Goal: Task Accomplishment & Management: Complete application form

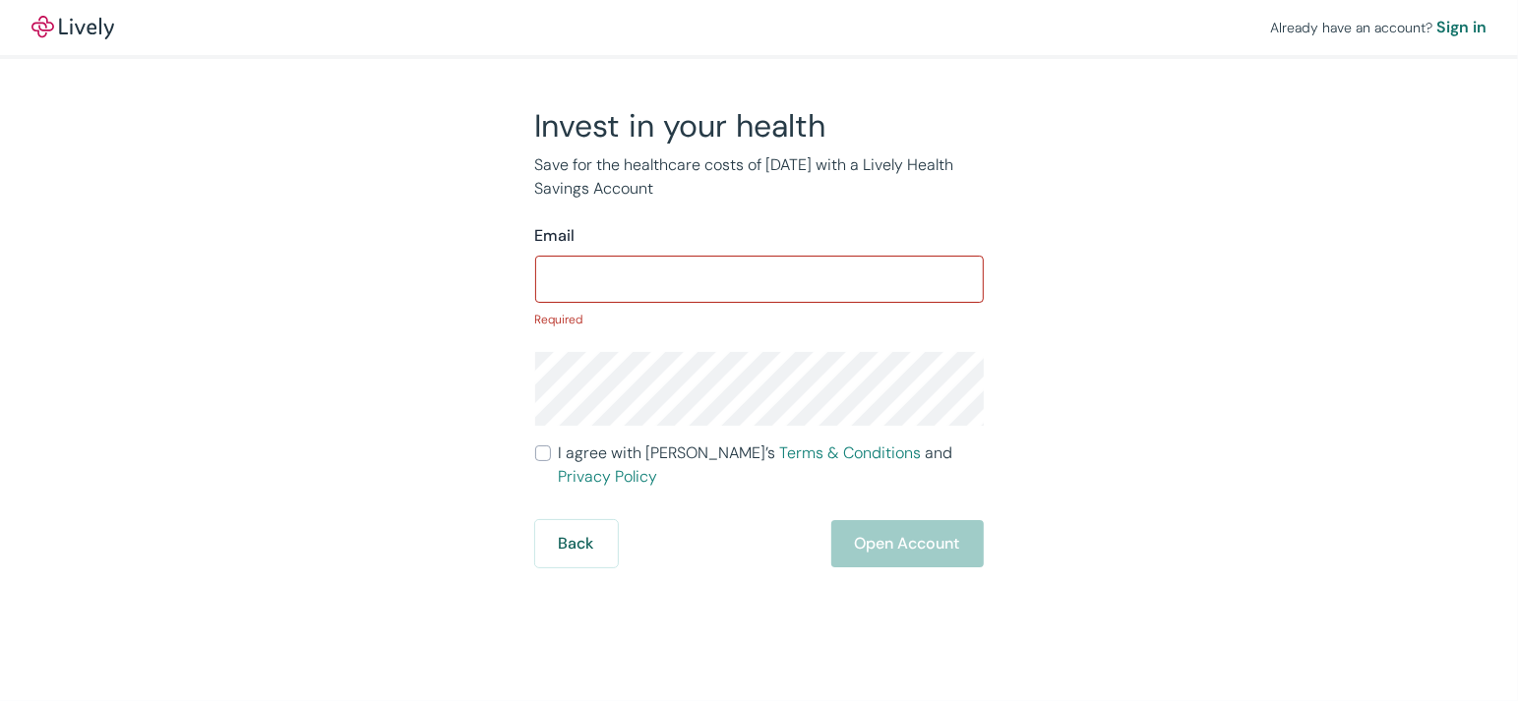
click at [902, 188] on p "Save for the healthcare costs of [DATE] with a Lively Health Savings Account" at bounding box center [759, 176] width 448 height 47
click at [655, 295] on input "Email" at bounding box center [759, 279] width 448 height 39
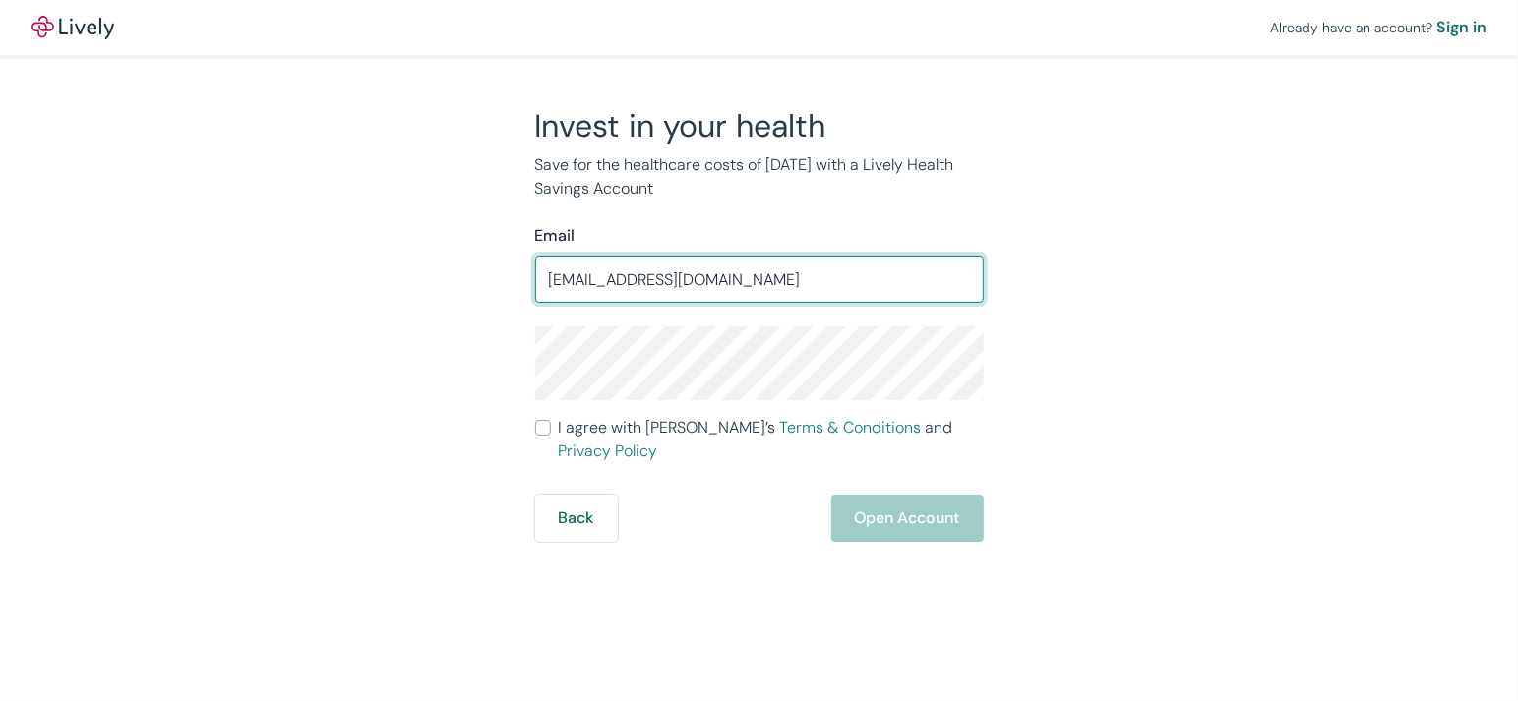
type input "[EMAIL_ADDRESS][DOMAIN_NAME]"
click at [1033, 305] on div "Invest in your health Save for the healthcare costs of [DATE] with a Lively Hea…" at bounding box center [747, 324] width 944 height 436
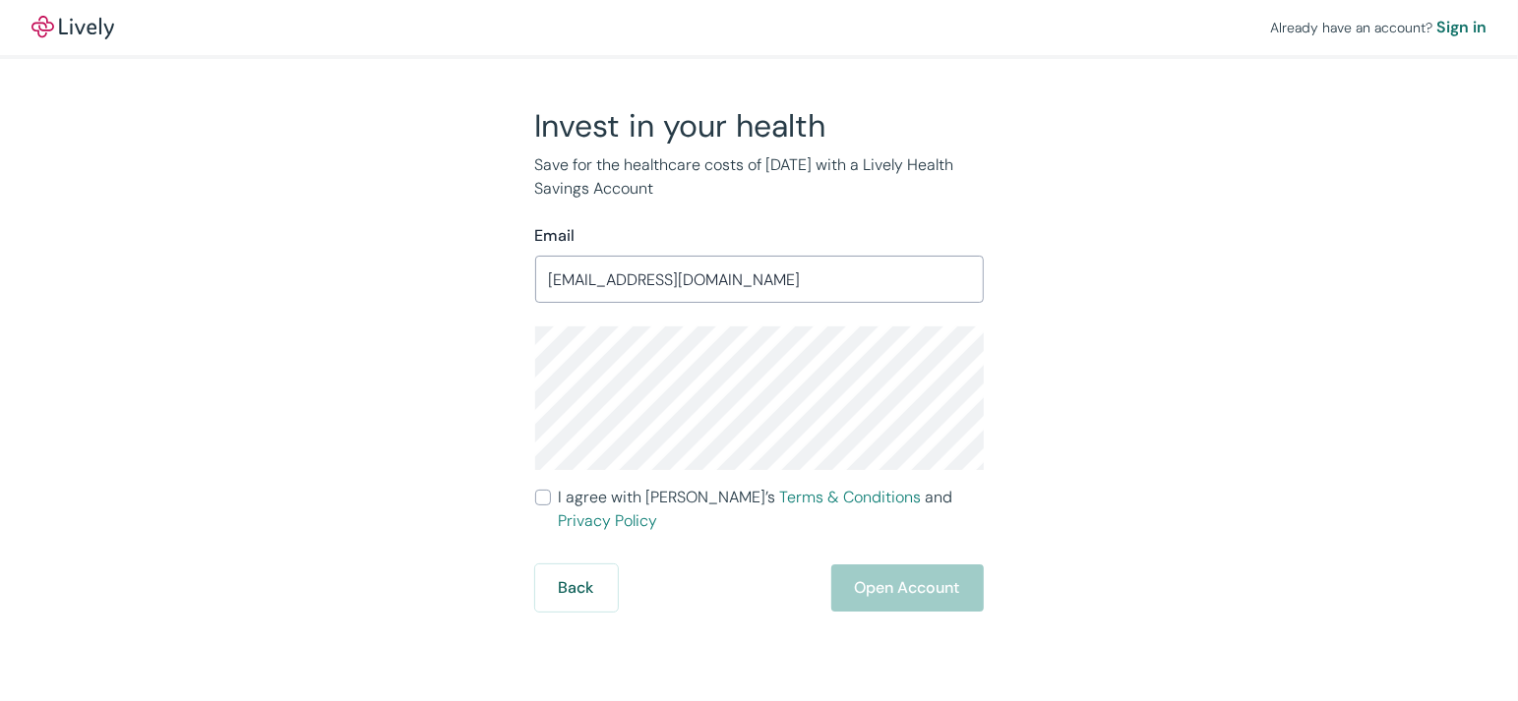
click at [548, 496] on input "I agree with Lively’s Terms & Conditions and Privacy Policy" at bounding box center [543, 498] width 16 height 16
checkbox input "true"
click at [902, 565] on button "Open Account" at bounding box center [907, 588] width 152 height 47
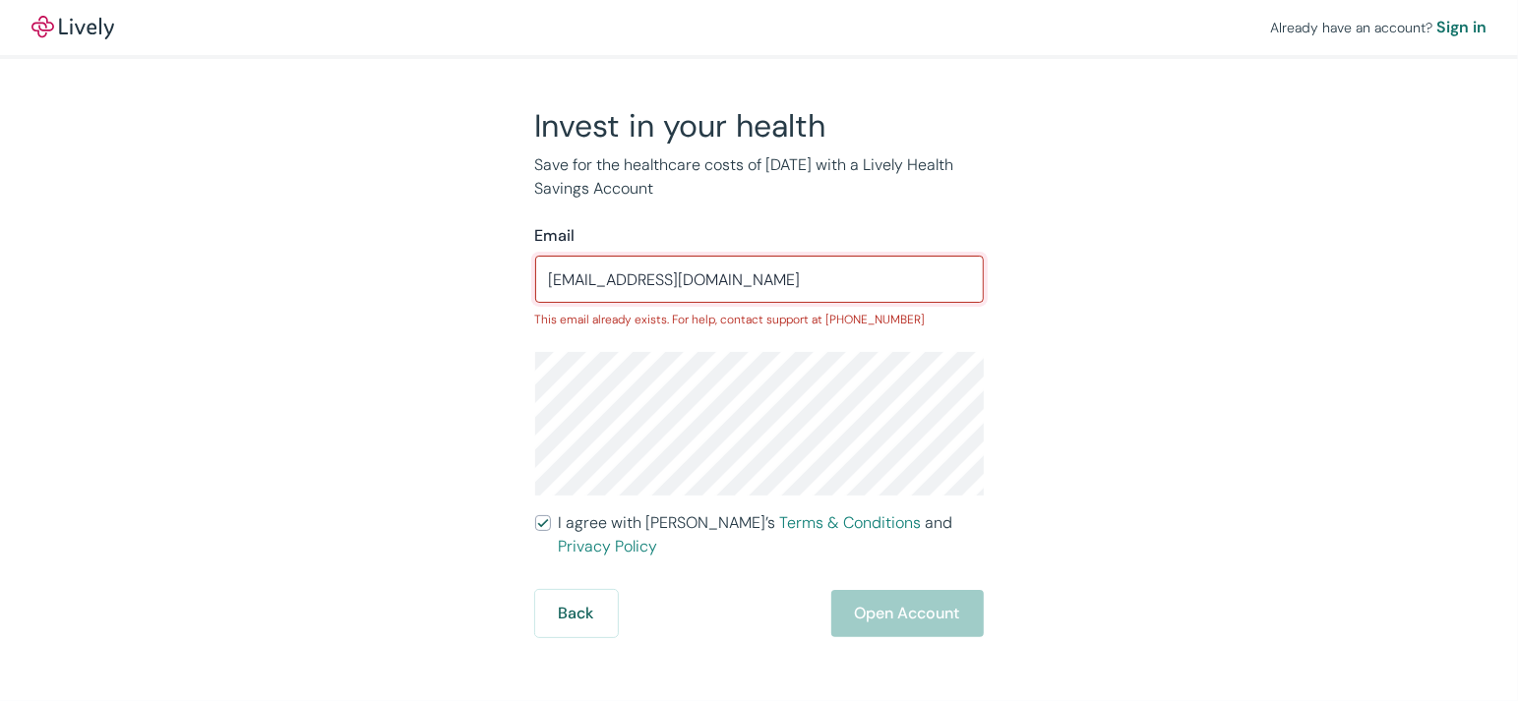
click at [772, 284] on input "[EMAIL_ADDRESS][DOMAIN_NAME]" at bounding box center [759, 279] width 448 height 39
click at [776, 278] on input "[EMAIL_ADDRESS][DOMAIN_NAME]" at bounding box center [759, 279] width 448 height 39
click at [571, 590] on button "Back" at bounding box center [576, 613] width 83 height 47
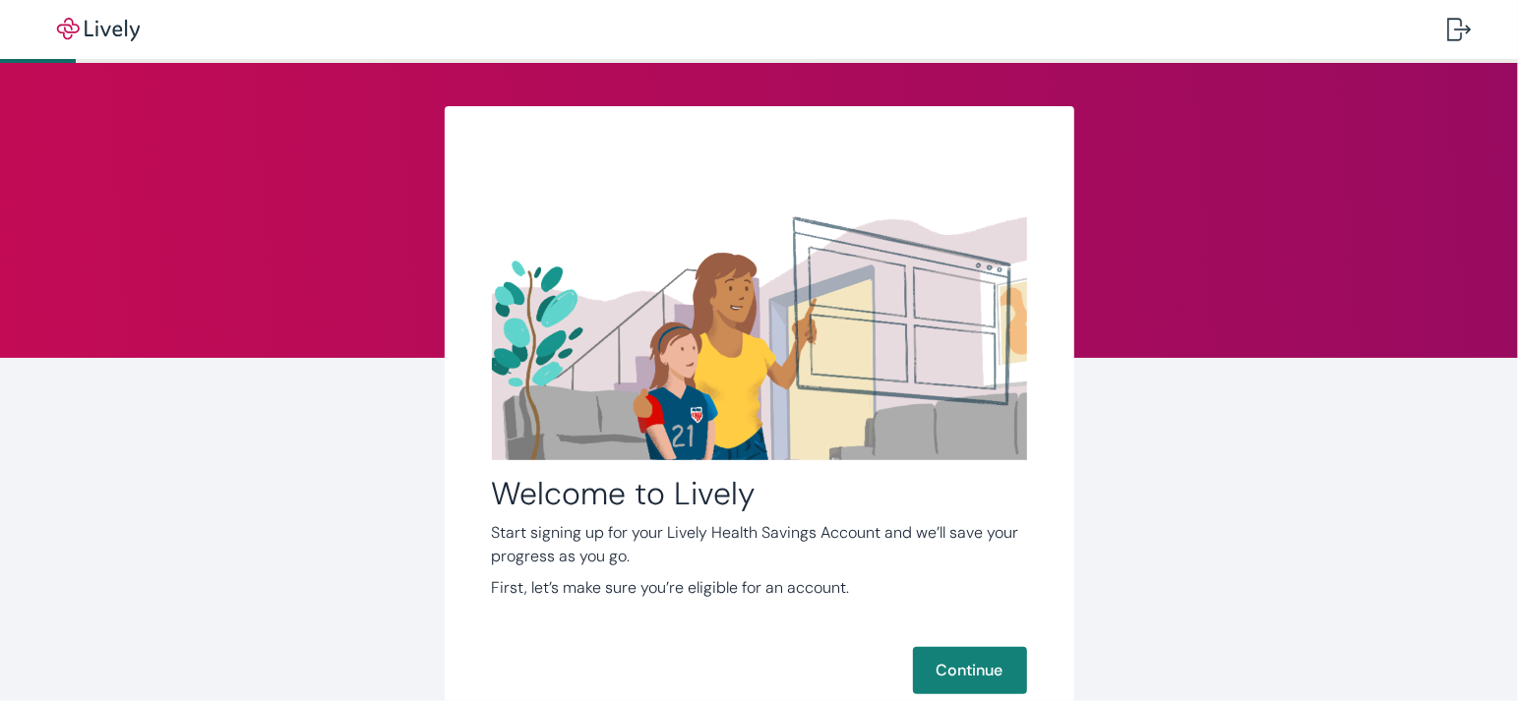
scroll to position [143, 0]
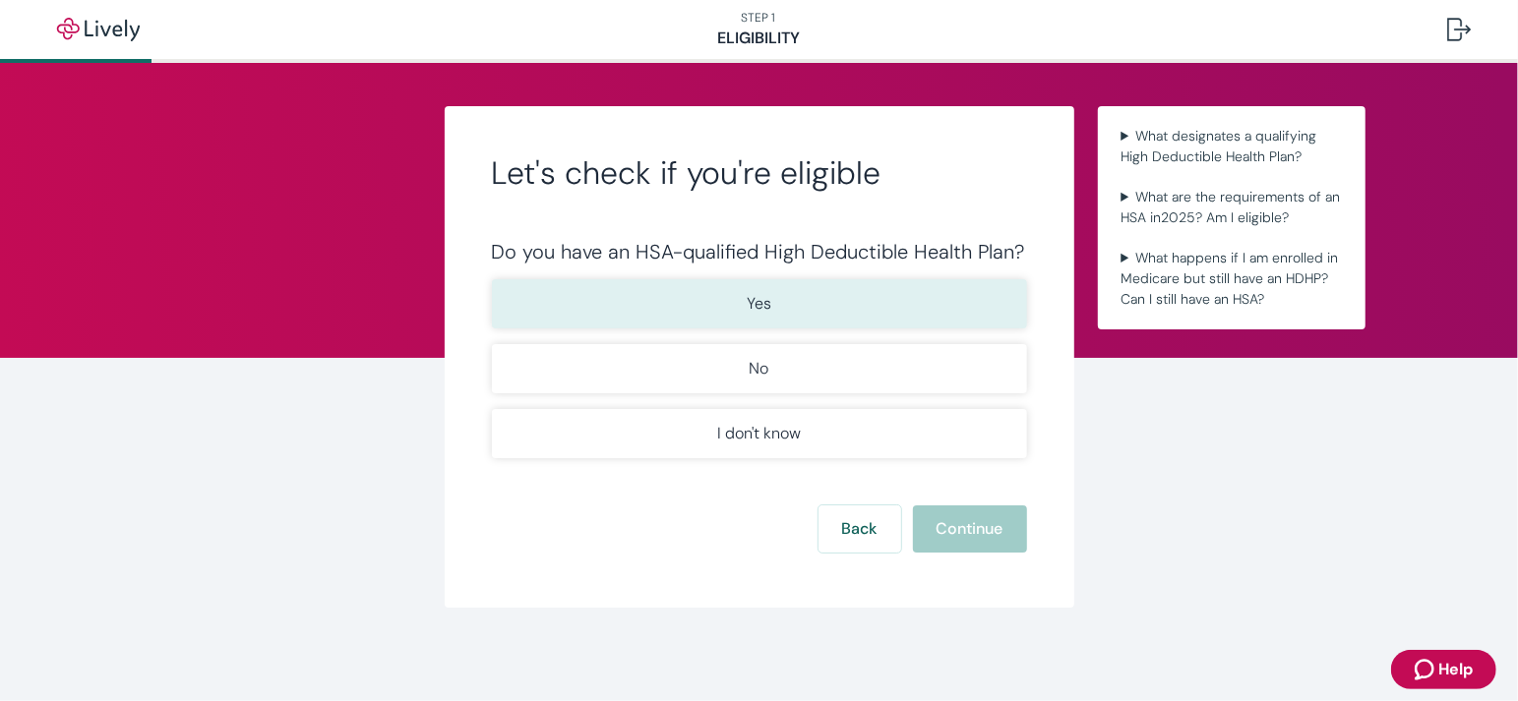
click at [753, 312] on p "Yes" at bounding box center [758, 304] width 25 height 24
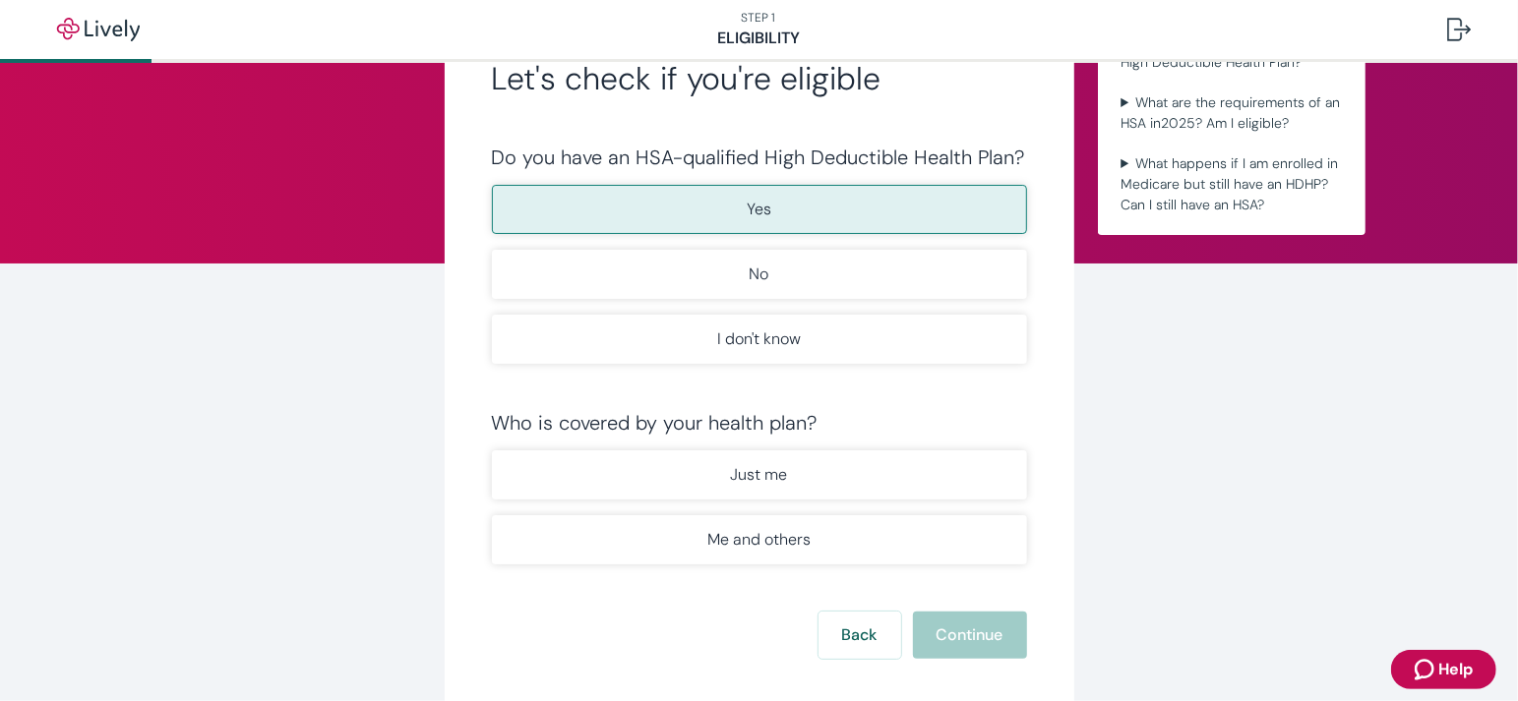
scroll to position [95, 0]
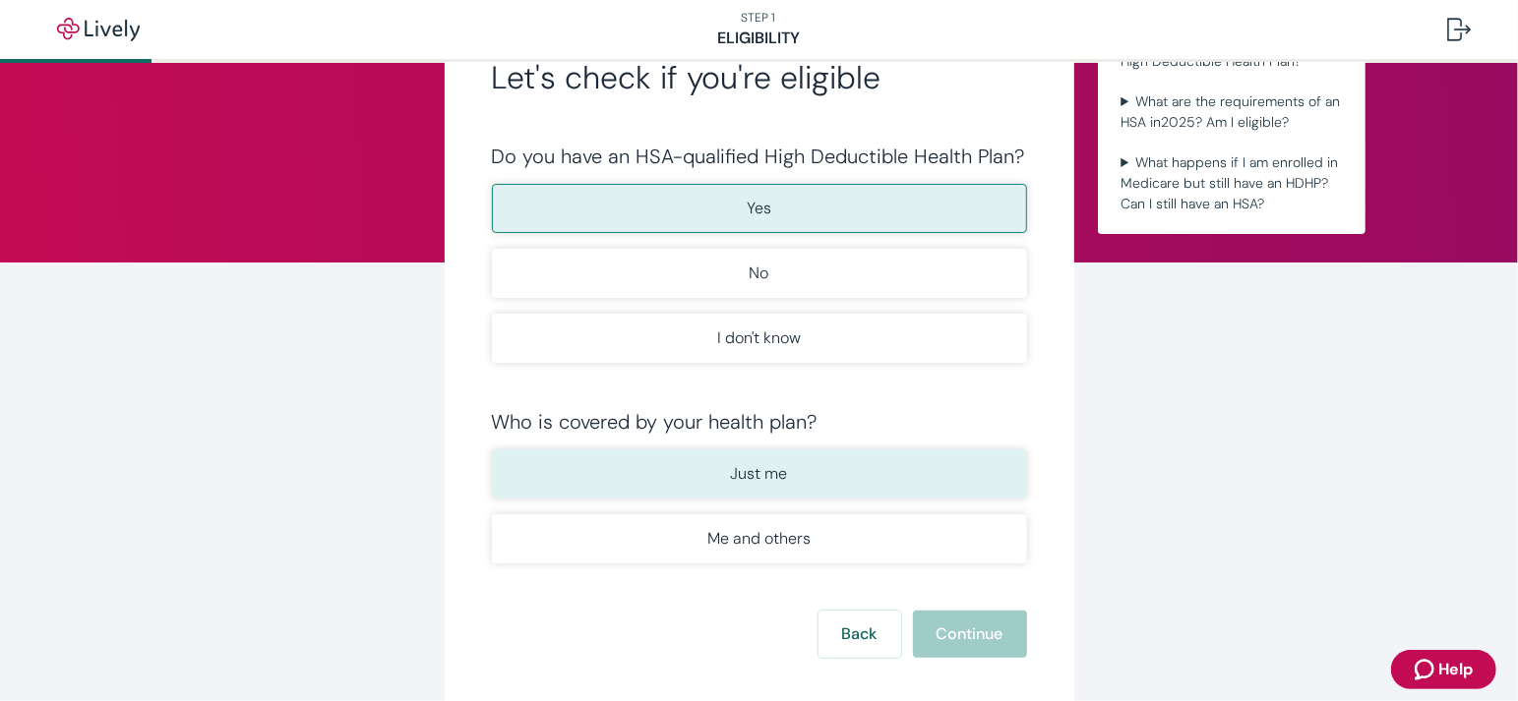
click at [770, 475] on p "Just me" at bounding box center [759, 474] width 57 height 24
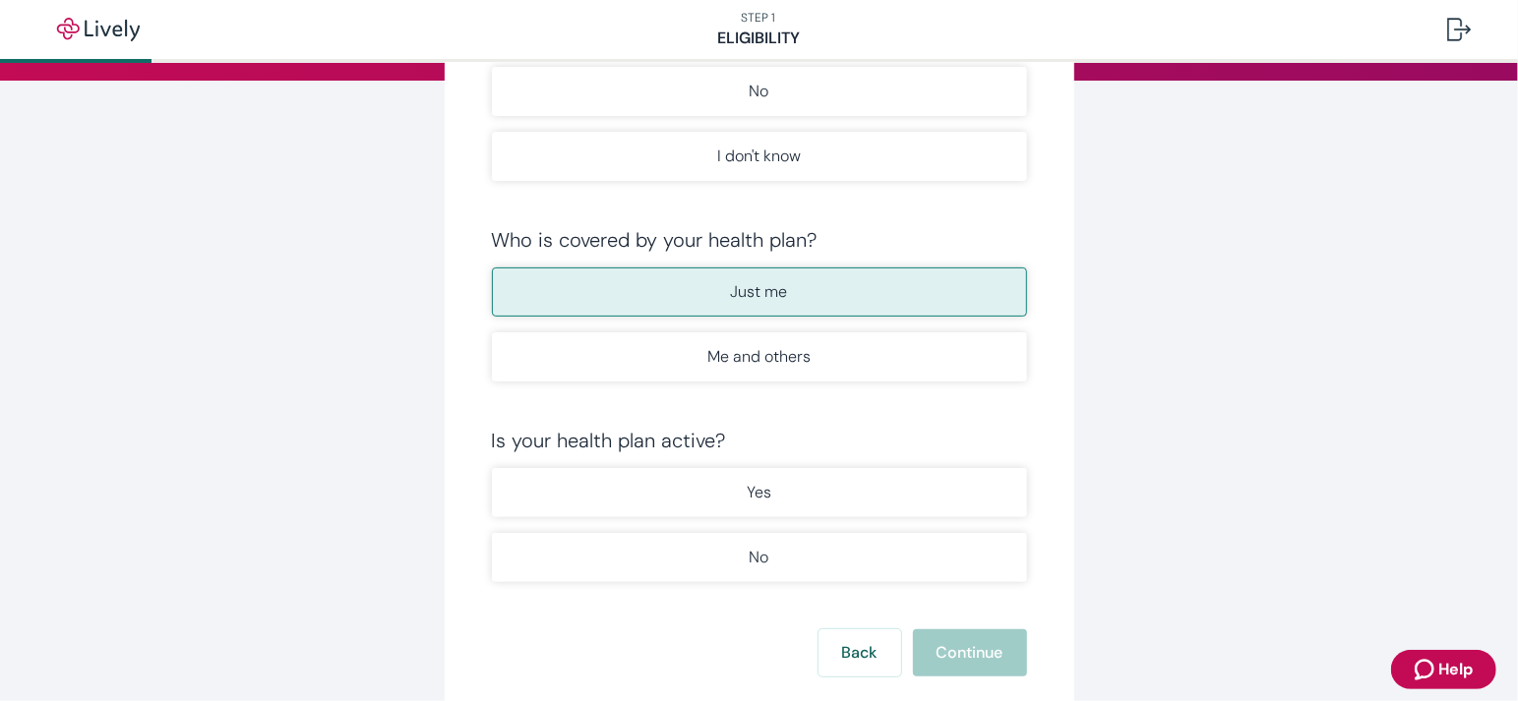
scroll to position [285, 0]
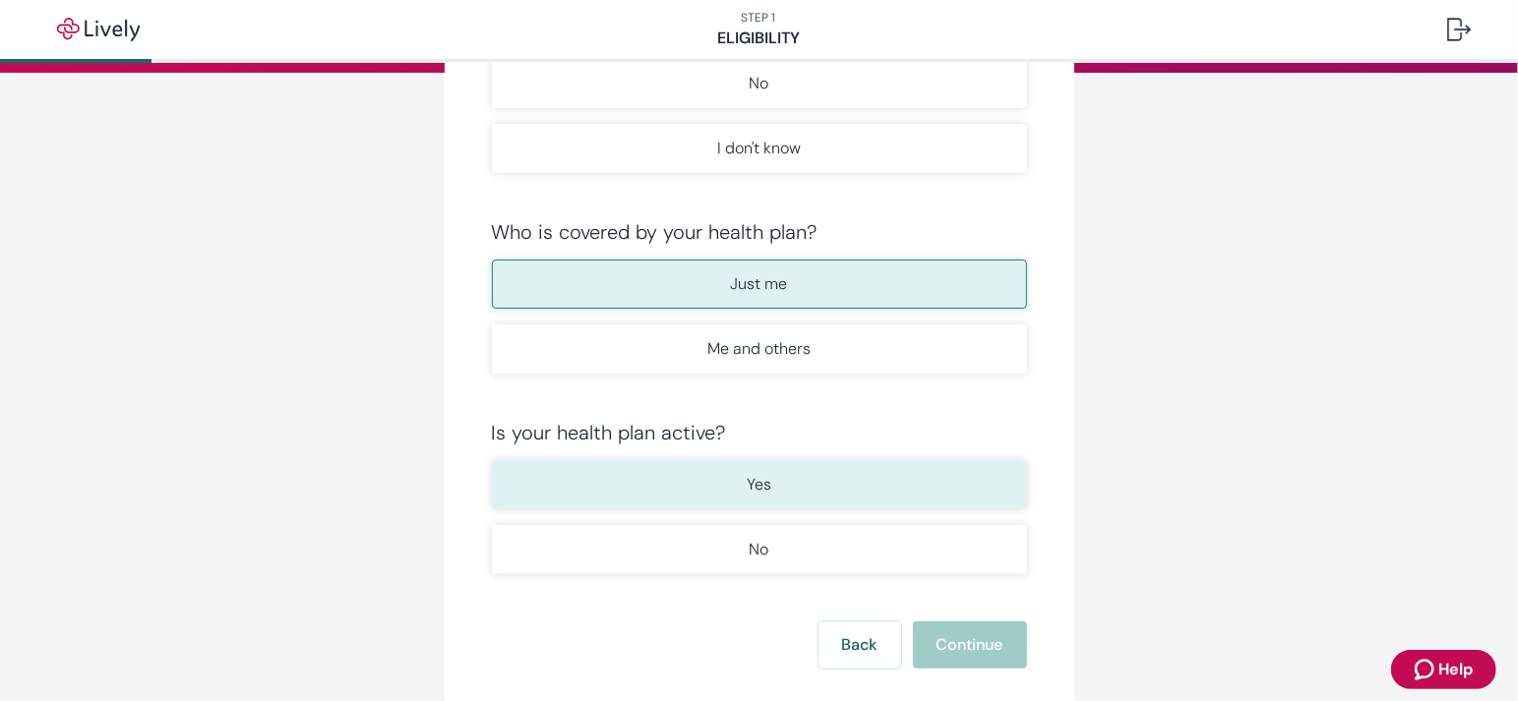
click at [757, 478] on p "Yes" at bounding box center [758, 485] width 25 height 24
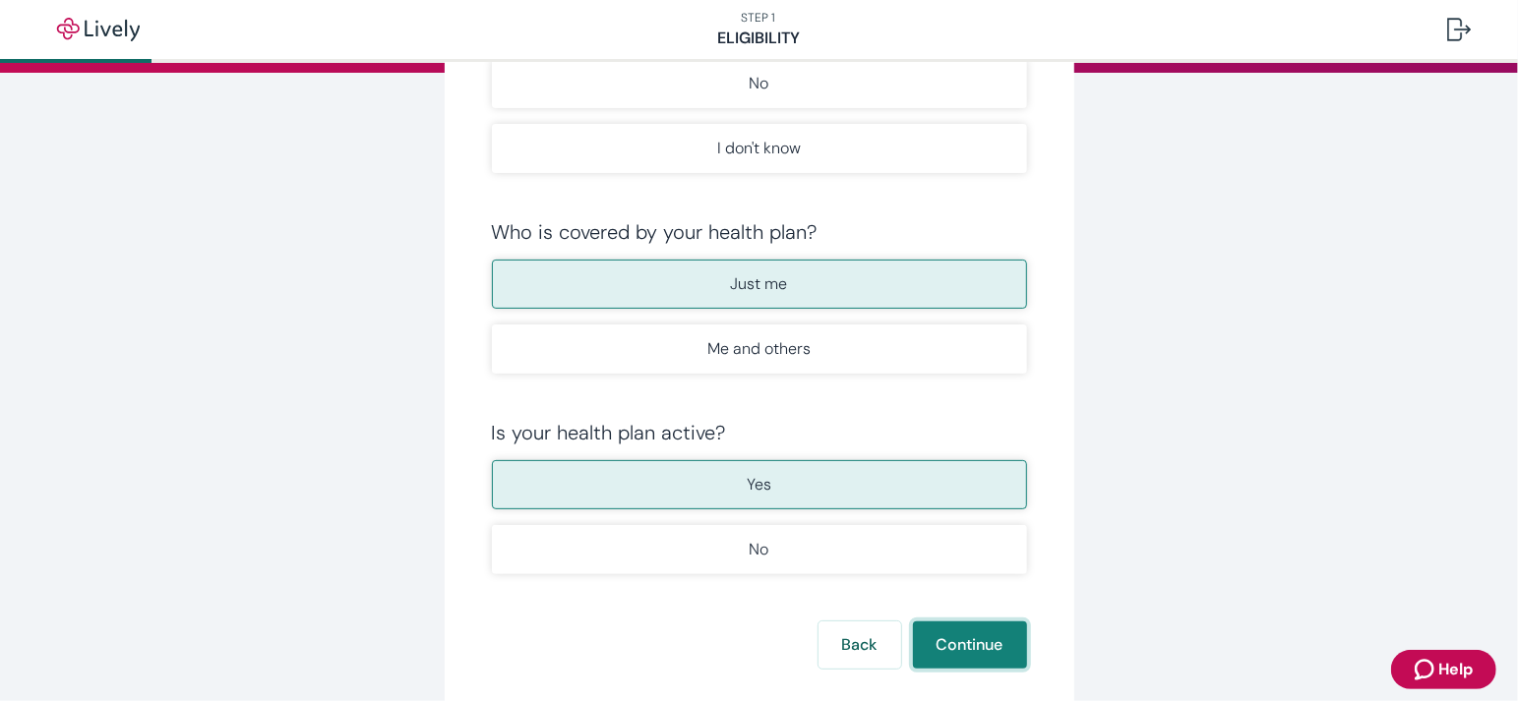
click at [971, 640] on button "Continue" at bounding box center [970, 645] width 114 height 47
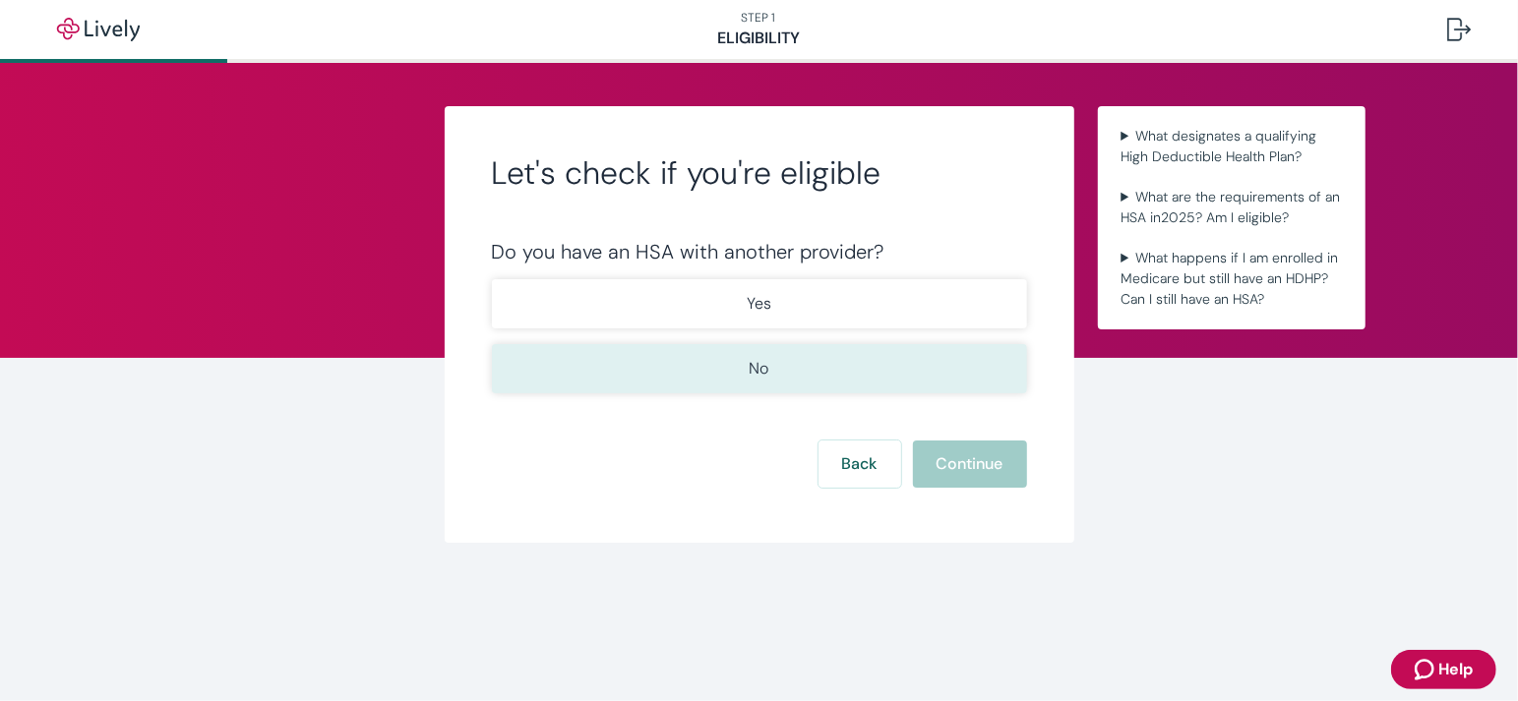
click at [771, 371] on button "No" at bounding box center [759, 368] width 535 height 49
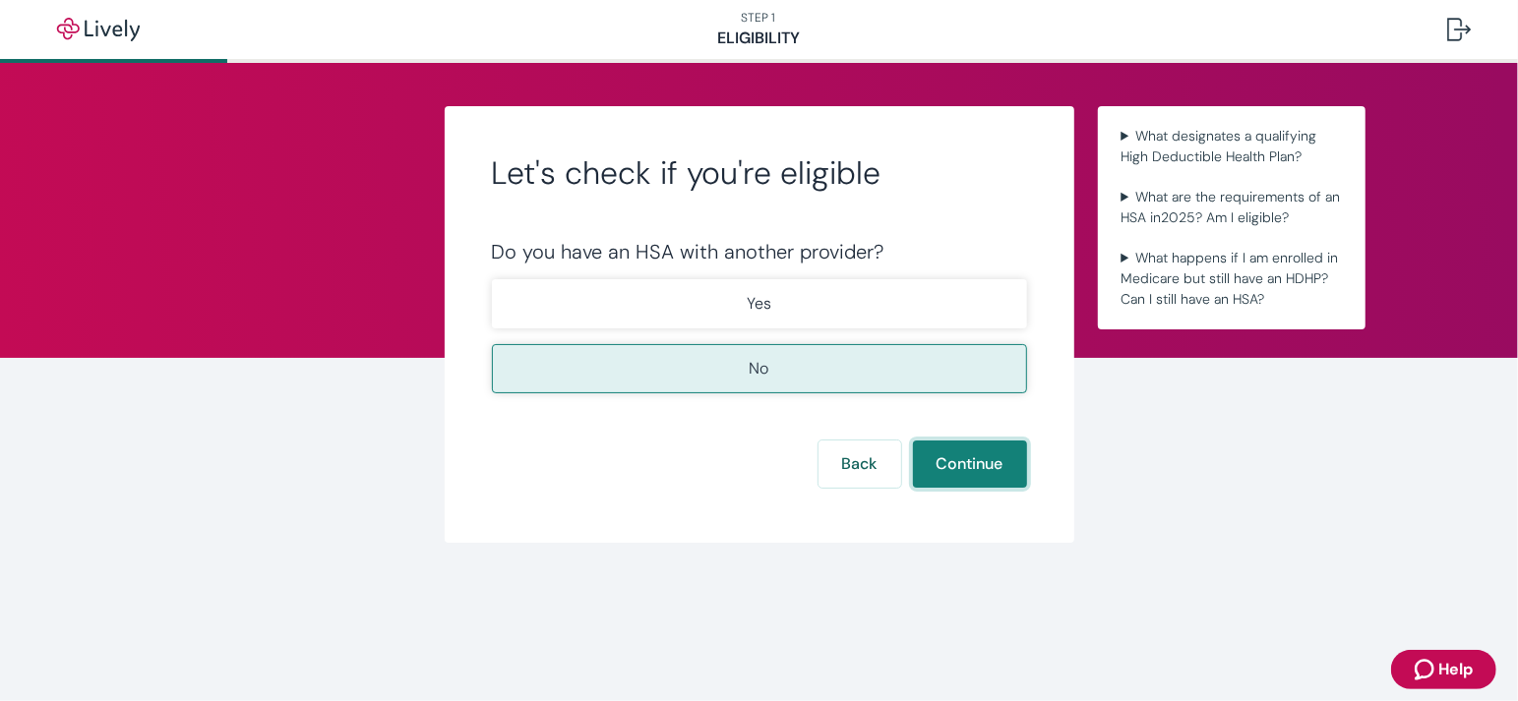
click at [979, 465] on button "Continue" at bounding box center [970, 464] width 114 height 47
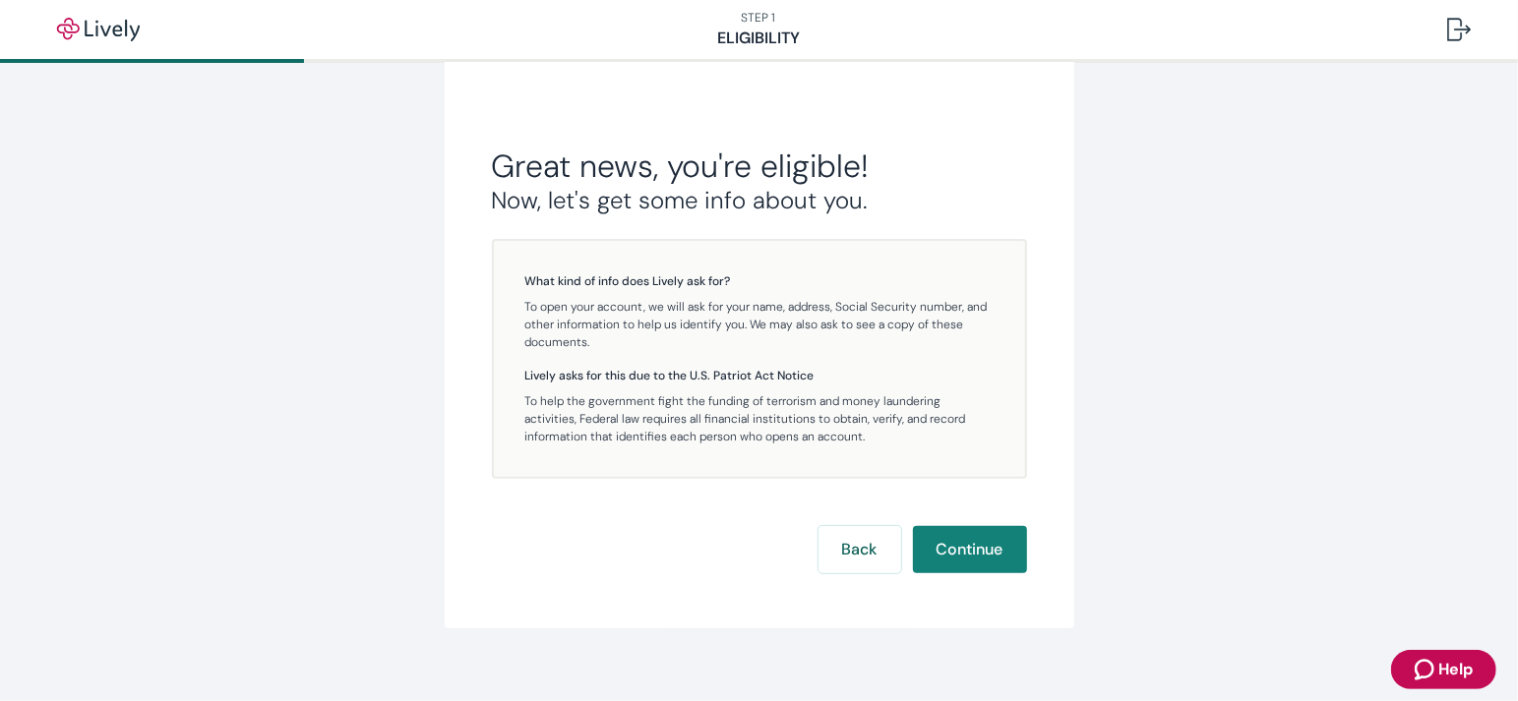
scroll to position [320, 0]
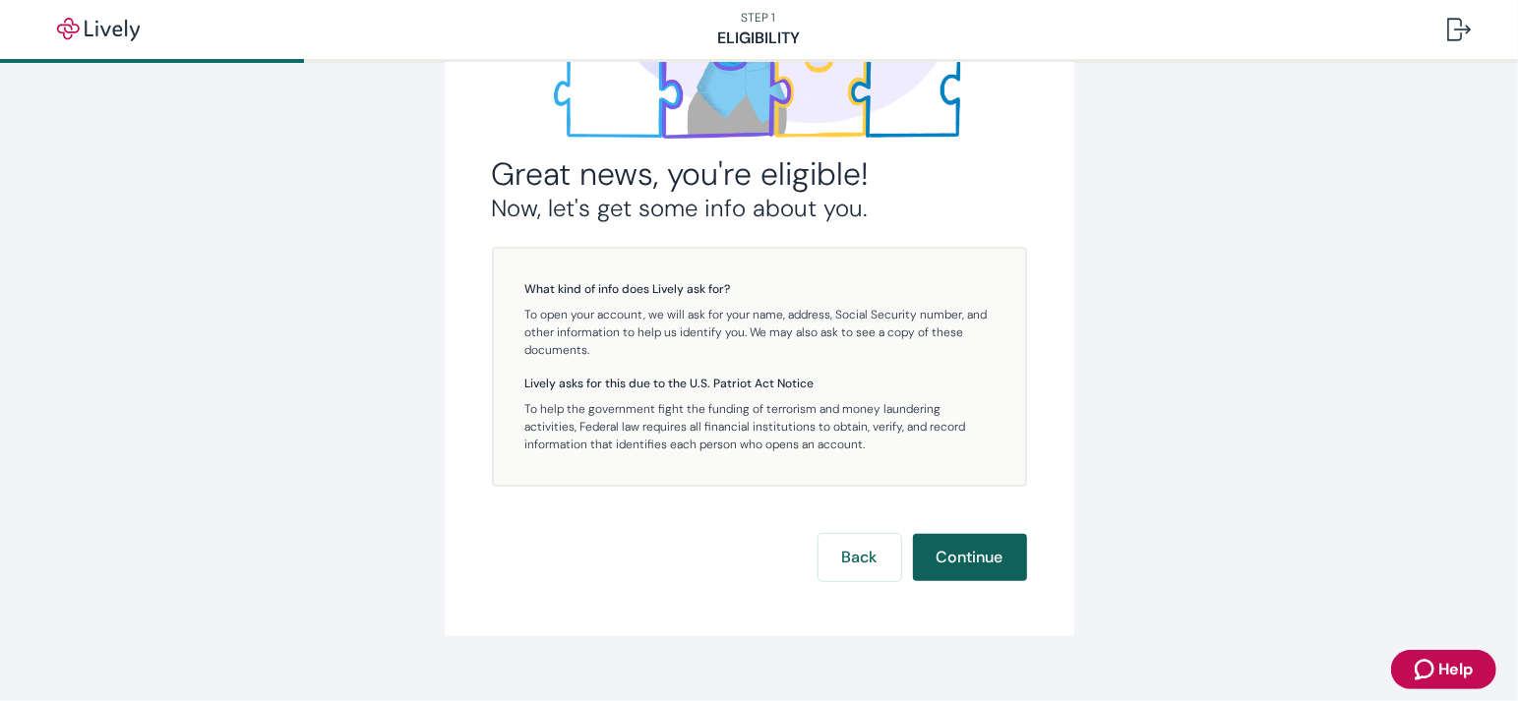
click at [981, 556] on button "Continue" at bounding box center [970, 557] width 114 height 47
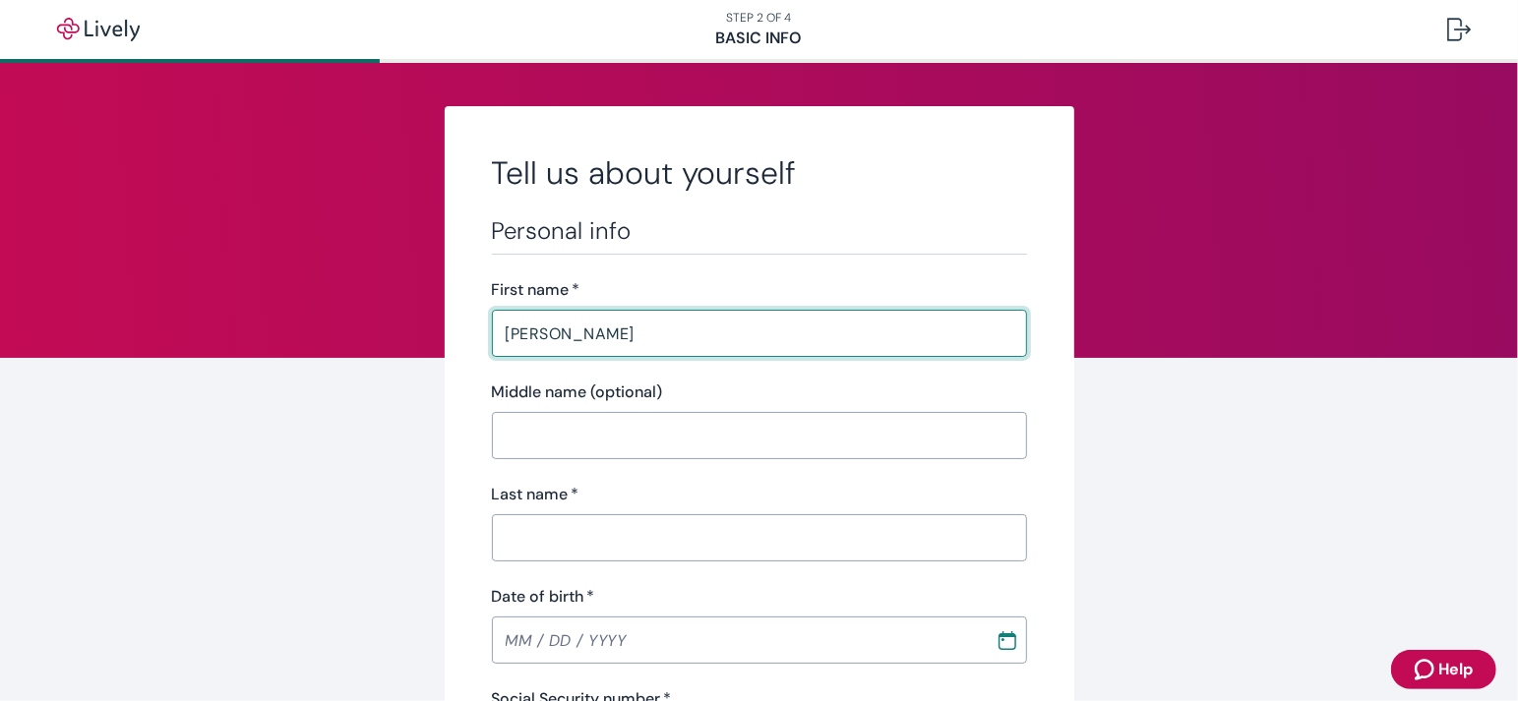
type input "[PERSON_NAME]"
click at [629, 527] on input "Last name   *" at bounding box center [759, 537] width 535 height 39
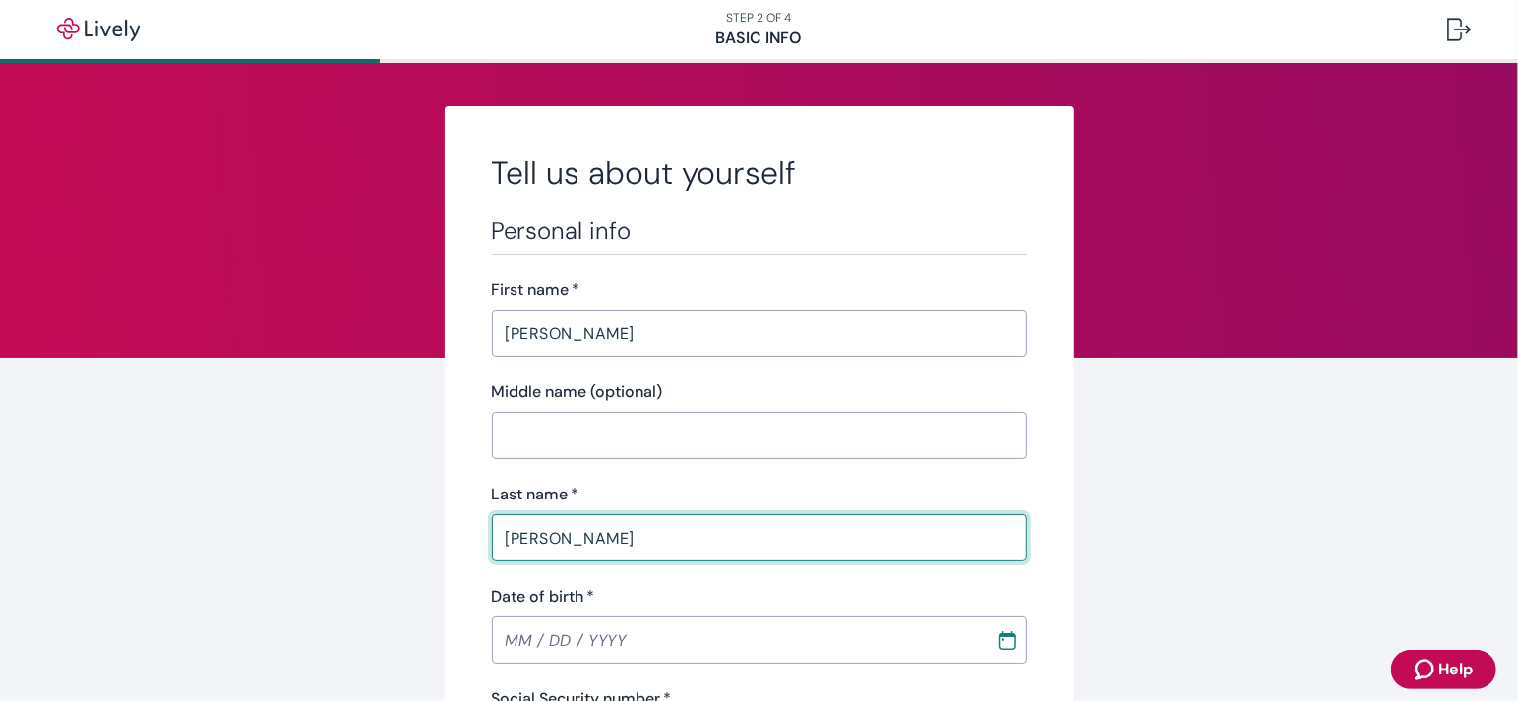
scroll to position [91, 0]
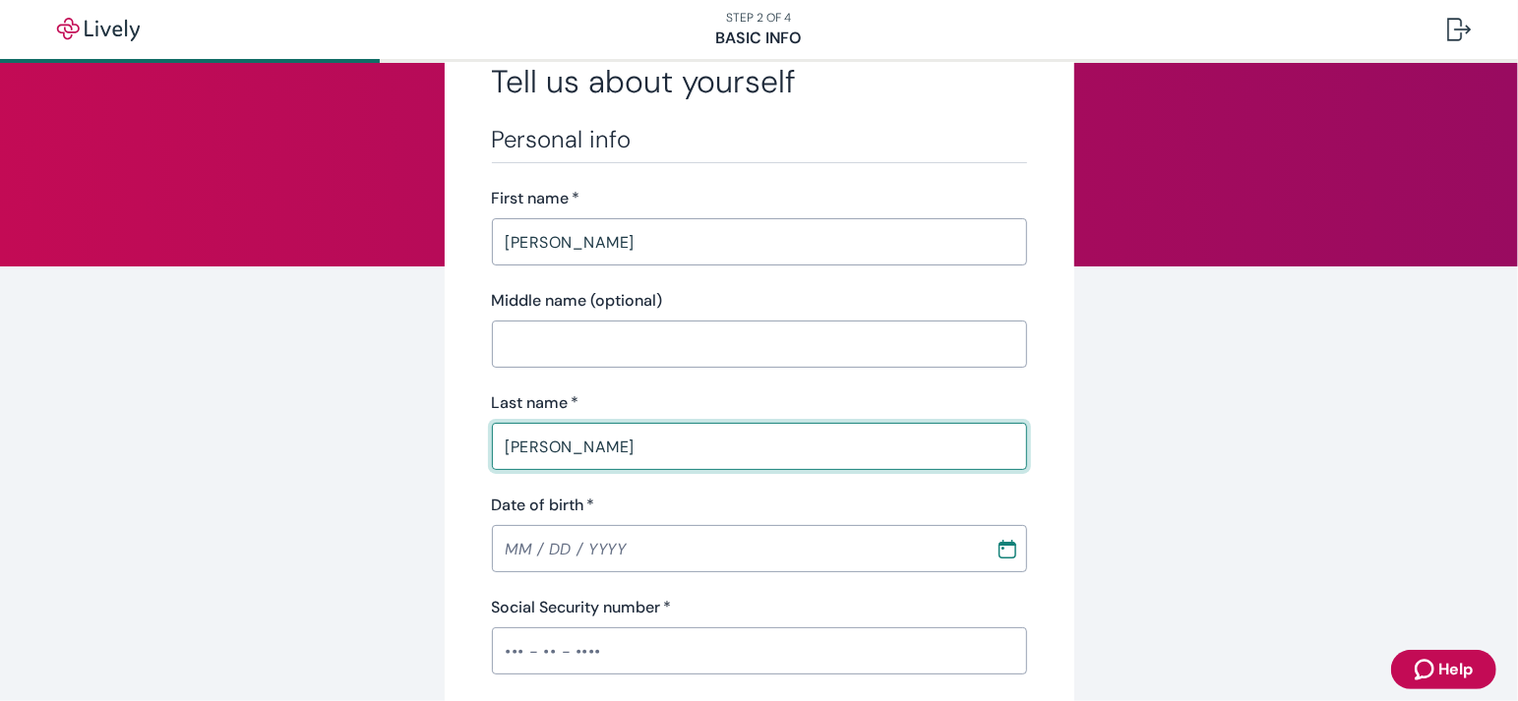
type input "Wheeler"
click at [528, 538] on input "MM / DD / YYYY" at bounding box center [737, 548] width 490 height 39
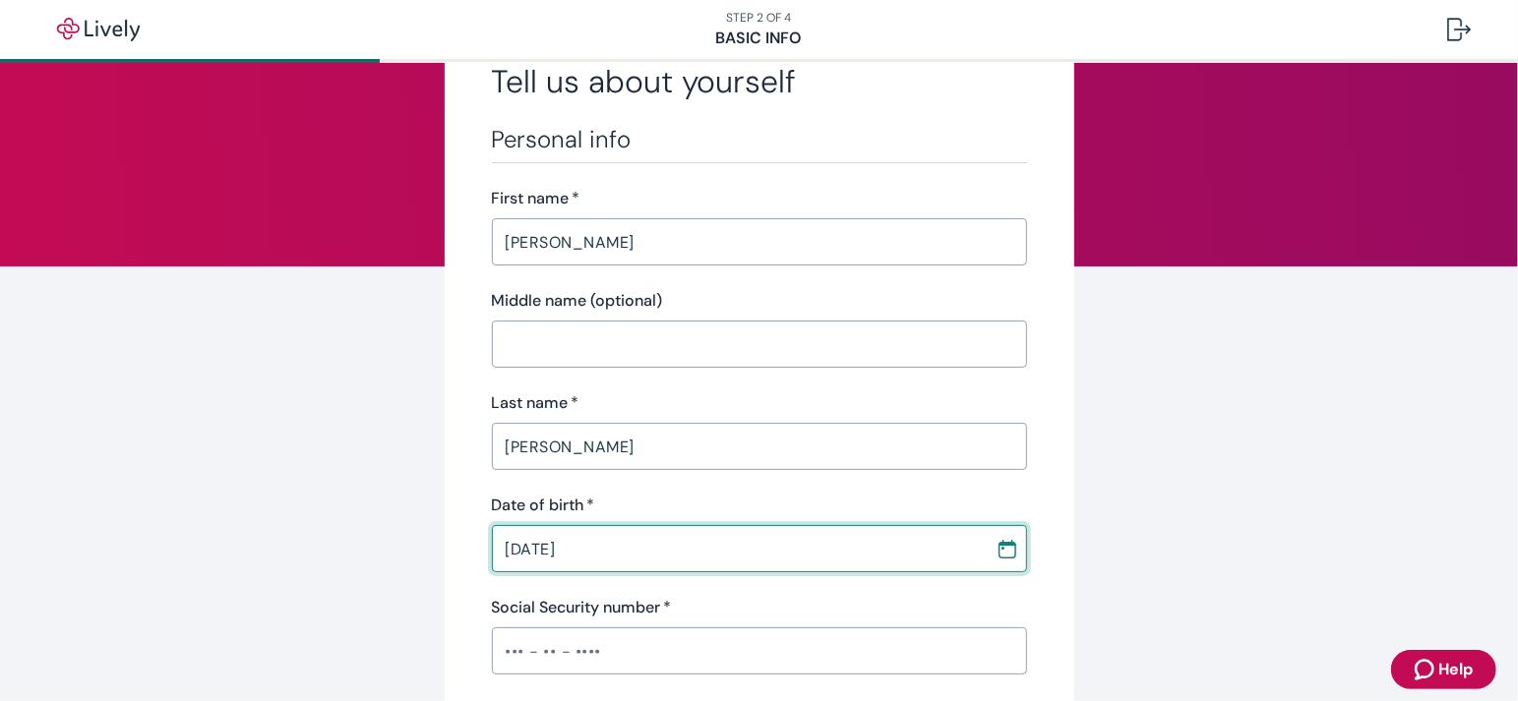
scroll to position [157, 0]
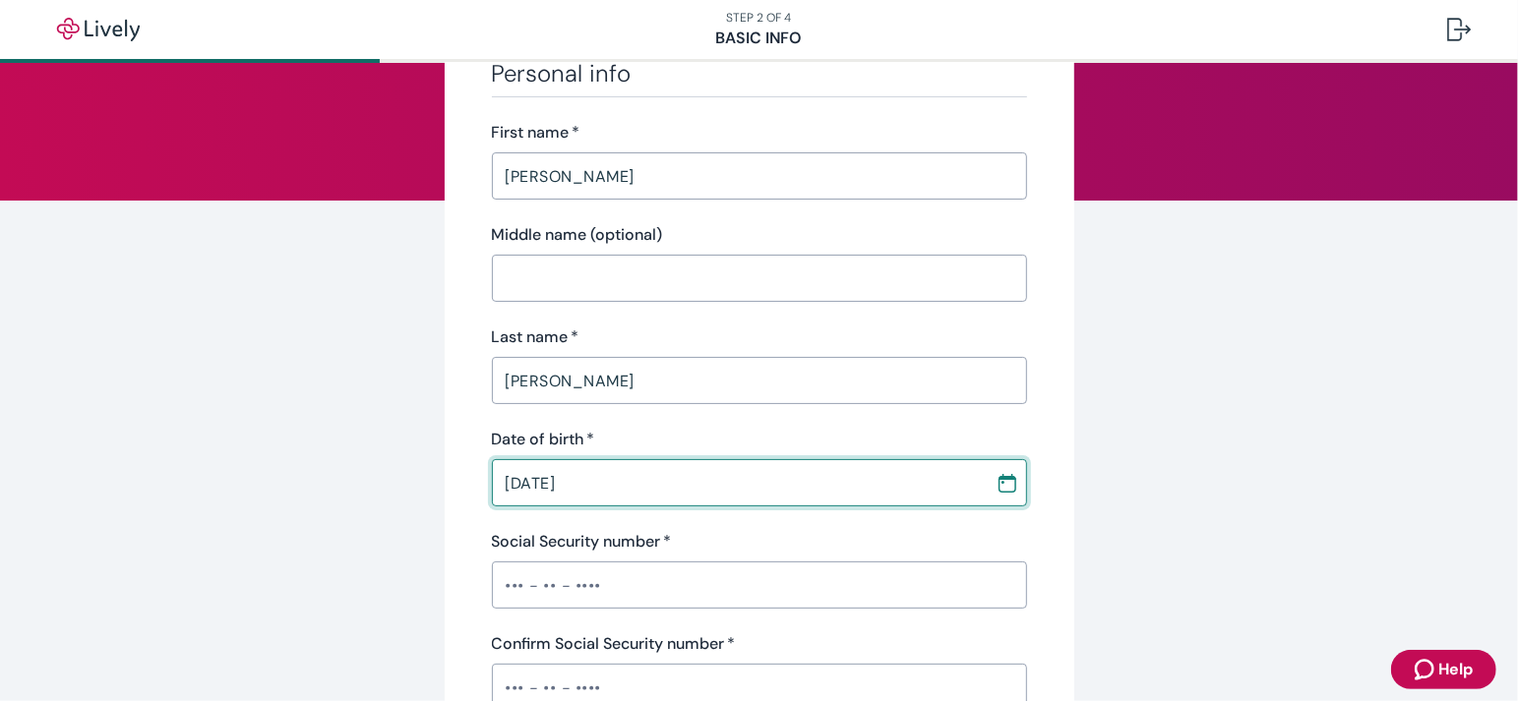
type input "01 / 21 / 1954"
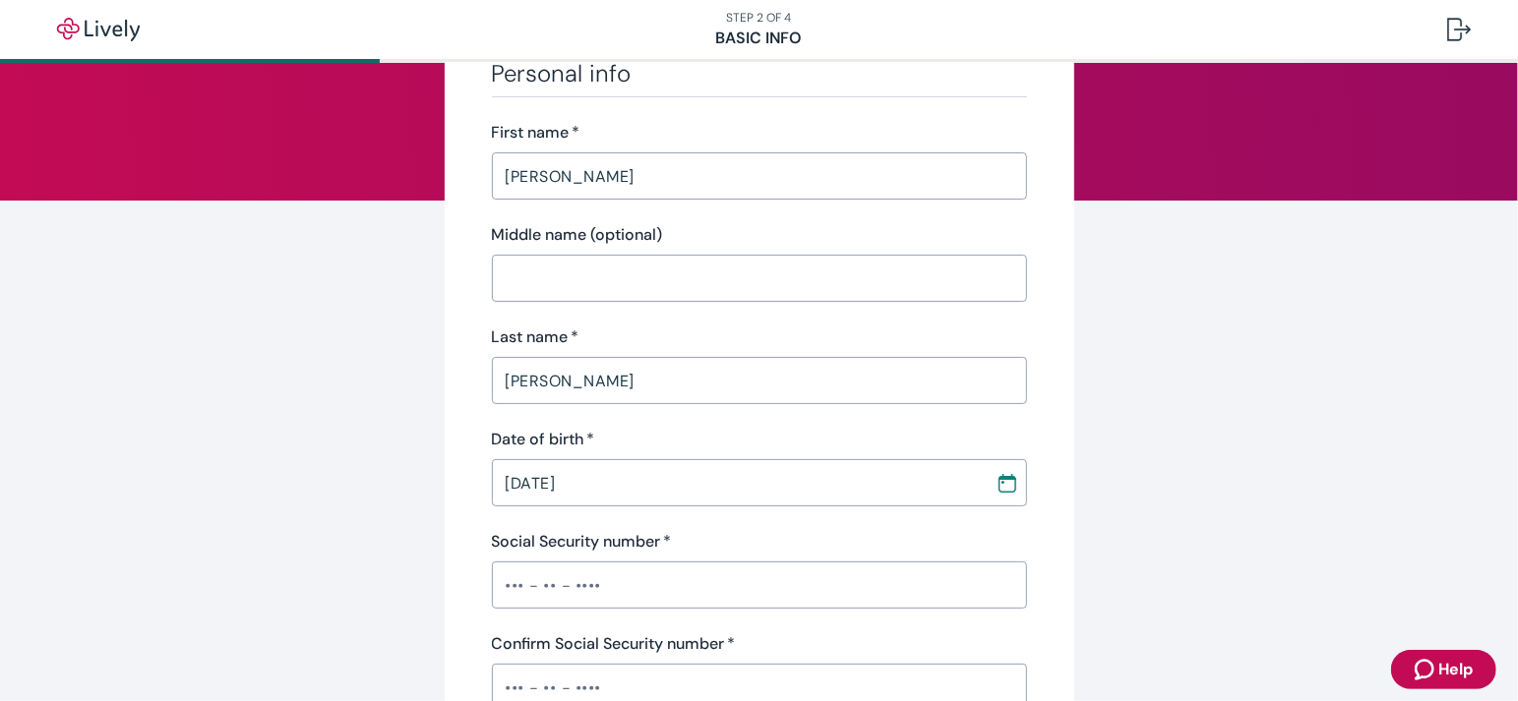
click at [731, 530] on div "Social Security number   *" at bounding box center [759, 542] width 535 height 24
click at [641, 578] on input "Social Security number   *" at bounding box center [759, 585] width 535 height 39
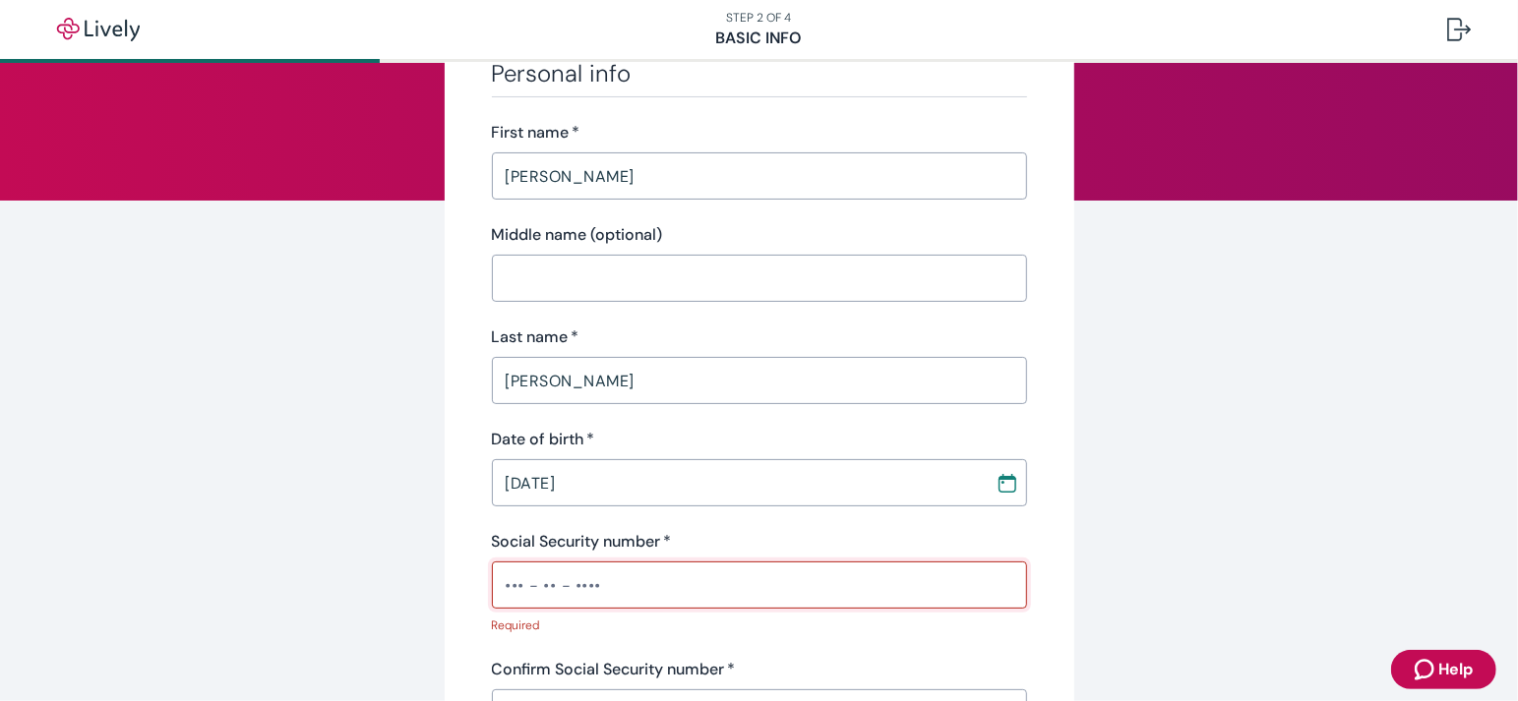
paste input "•••-••-5578"
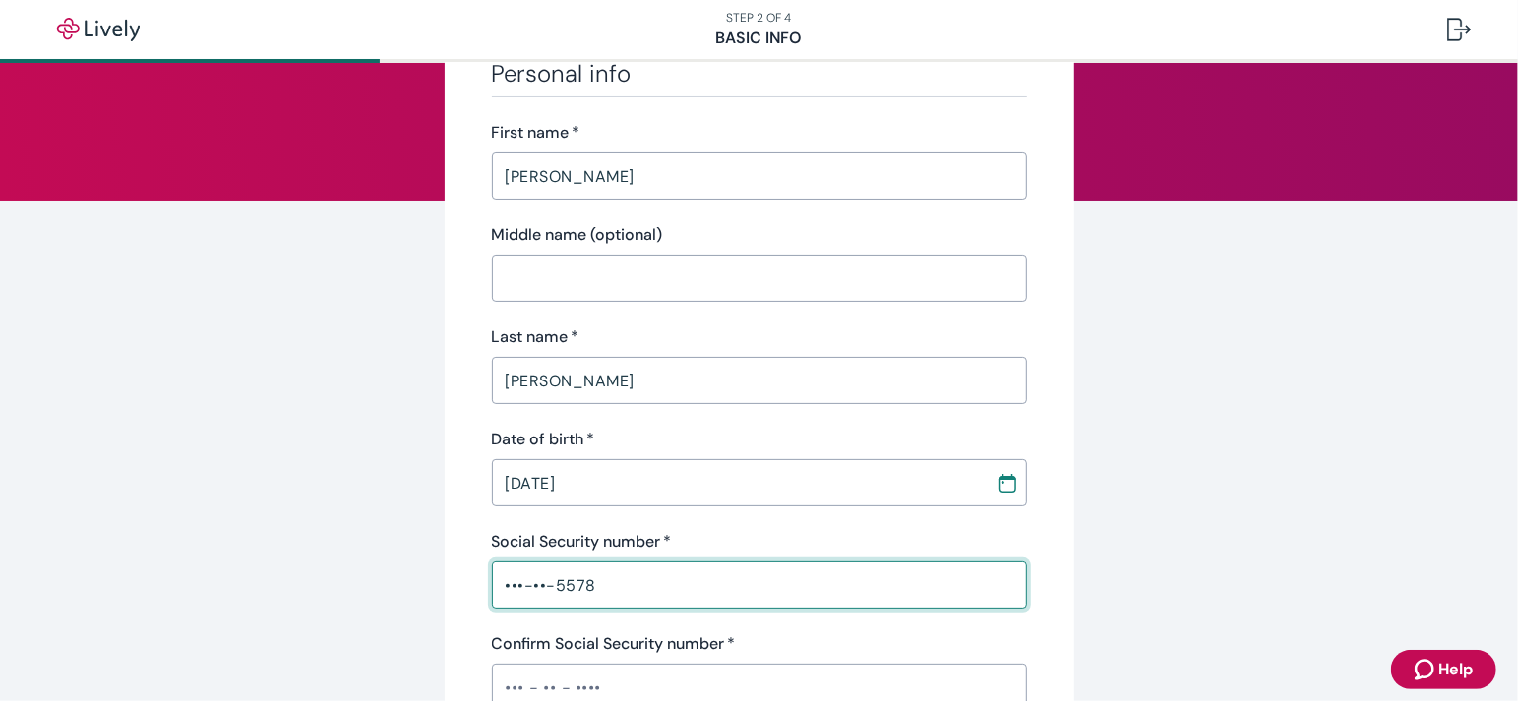
type input "•••-••-5578"
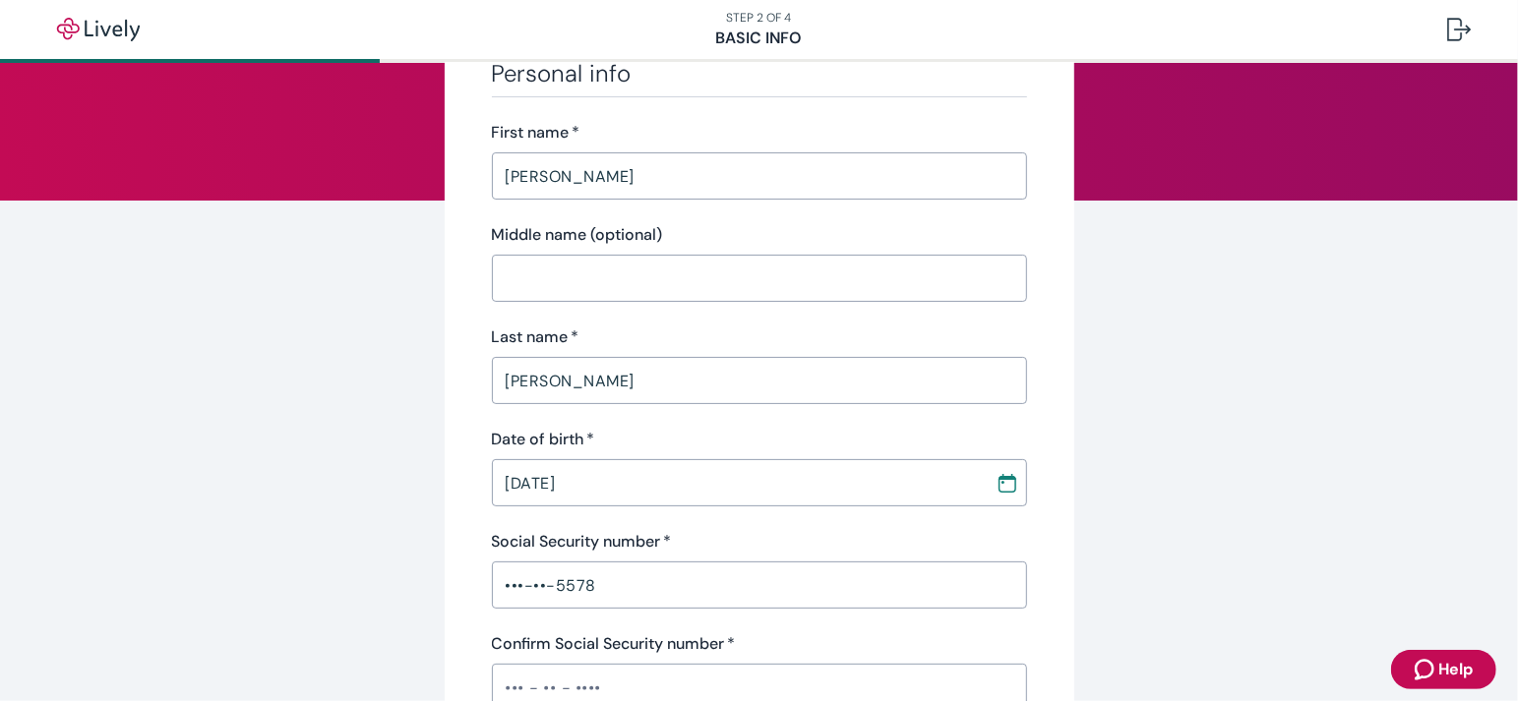
click at [727, 612] on div "Personal info First name   * David ​ Middle name (optional) ​ Last name   * Whe…" at bounding box center [759, 538] width 535 height 959
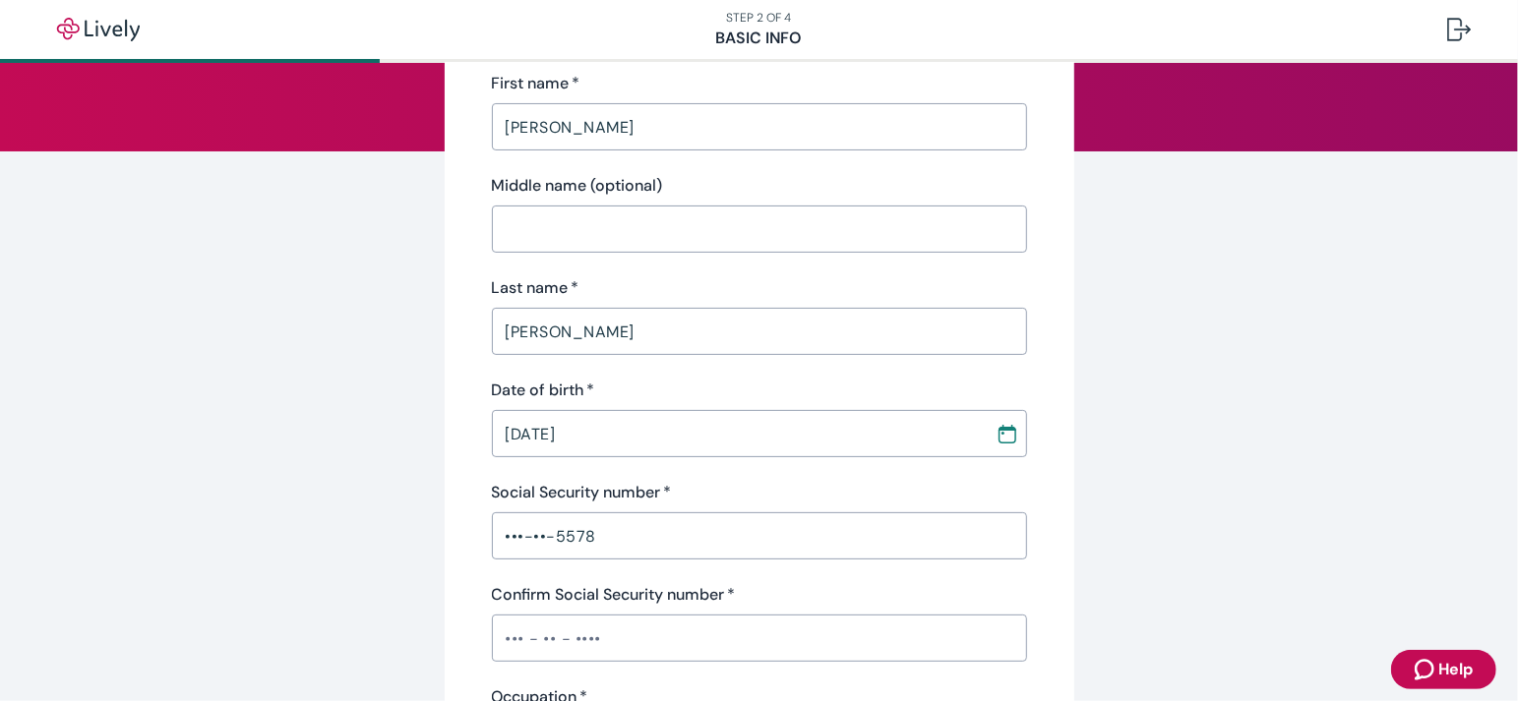
scroll to position [233, 0]
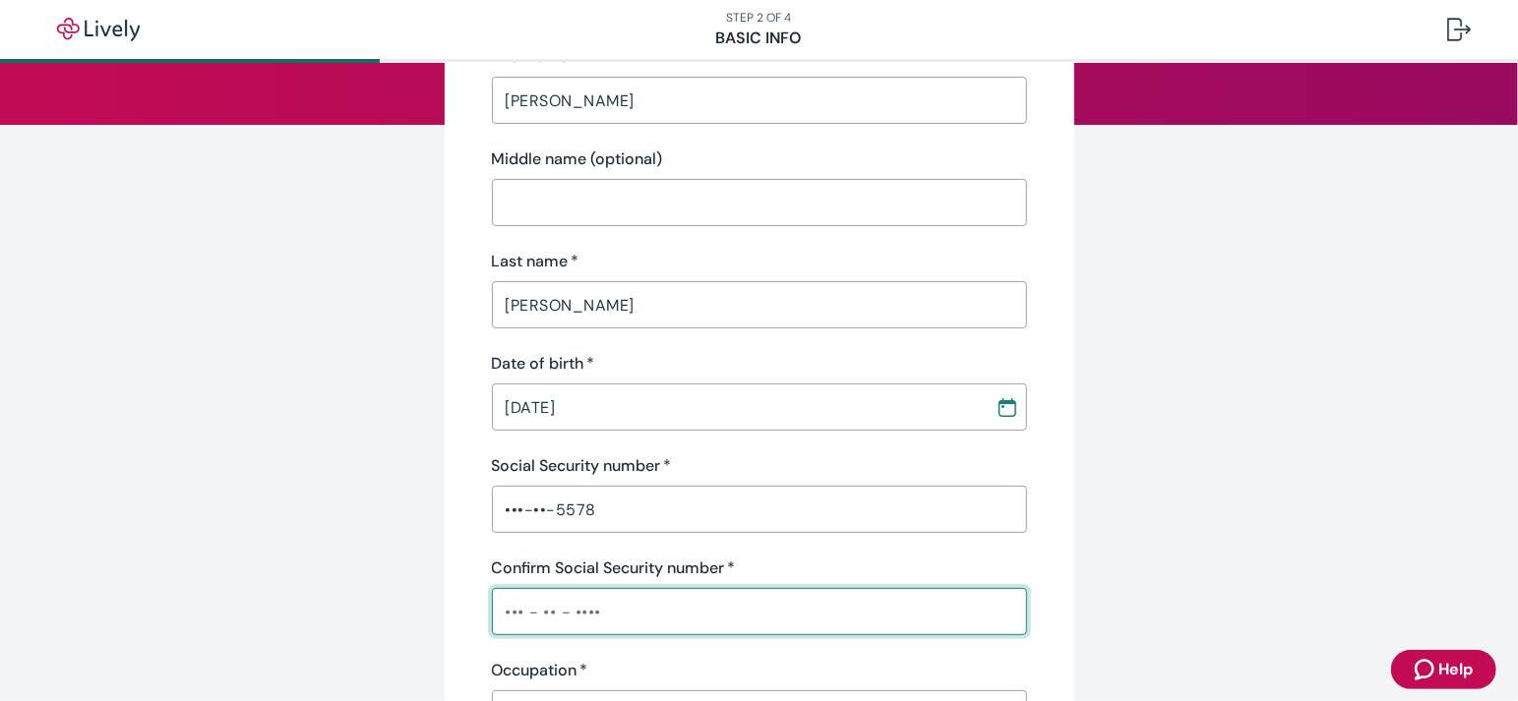
click at [660, 592] on input "Confirm Social Security number   *" at bounding box center [759, 611] width 535 height 39
paste input "•••-••-5578"
type input "•••-••-5578"
click at [756, 640] on div "Personal info First name   * David ​ Middle name (optional) ​ Last name   * Whe…" at bounding box center [759, 462] width 535 height 959
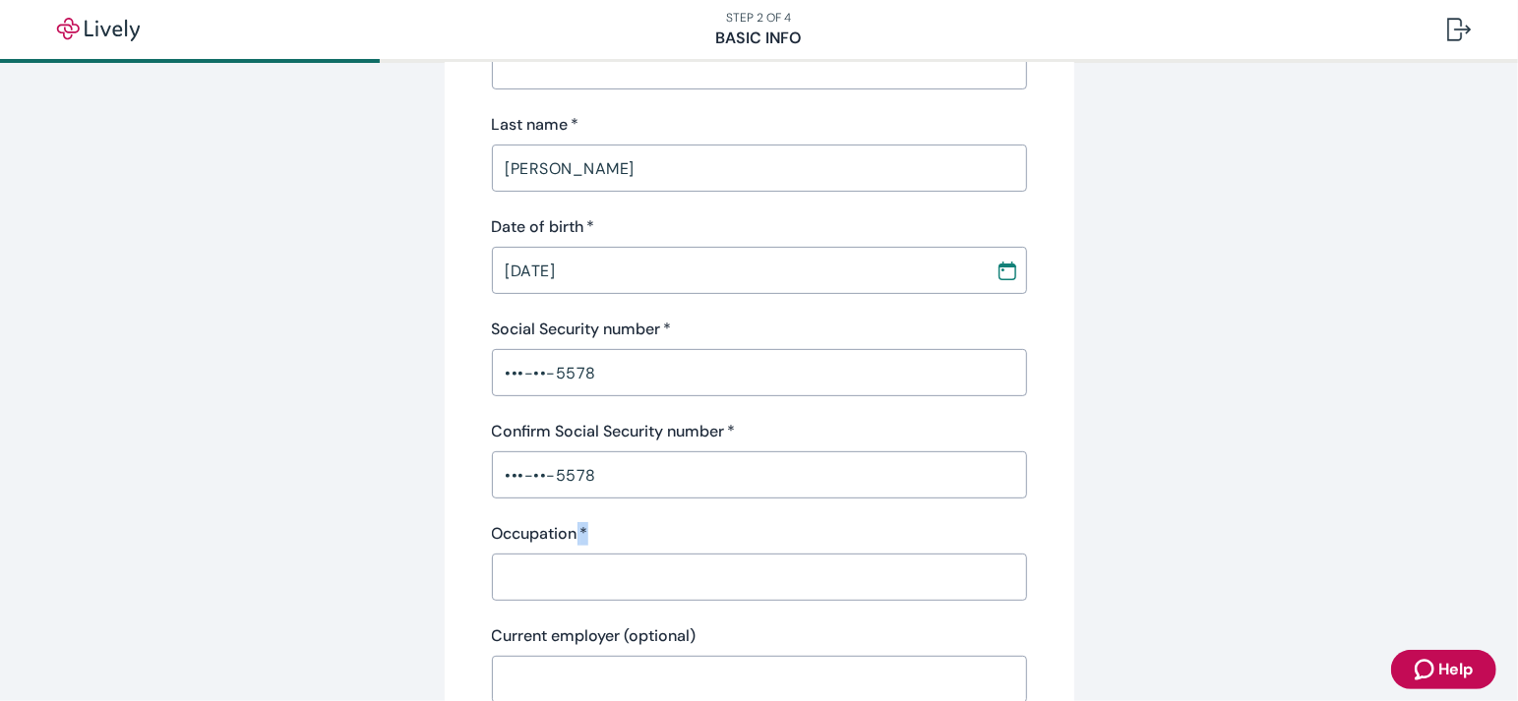
scroll to position [397, 0]
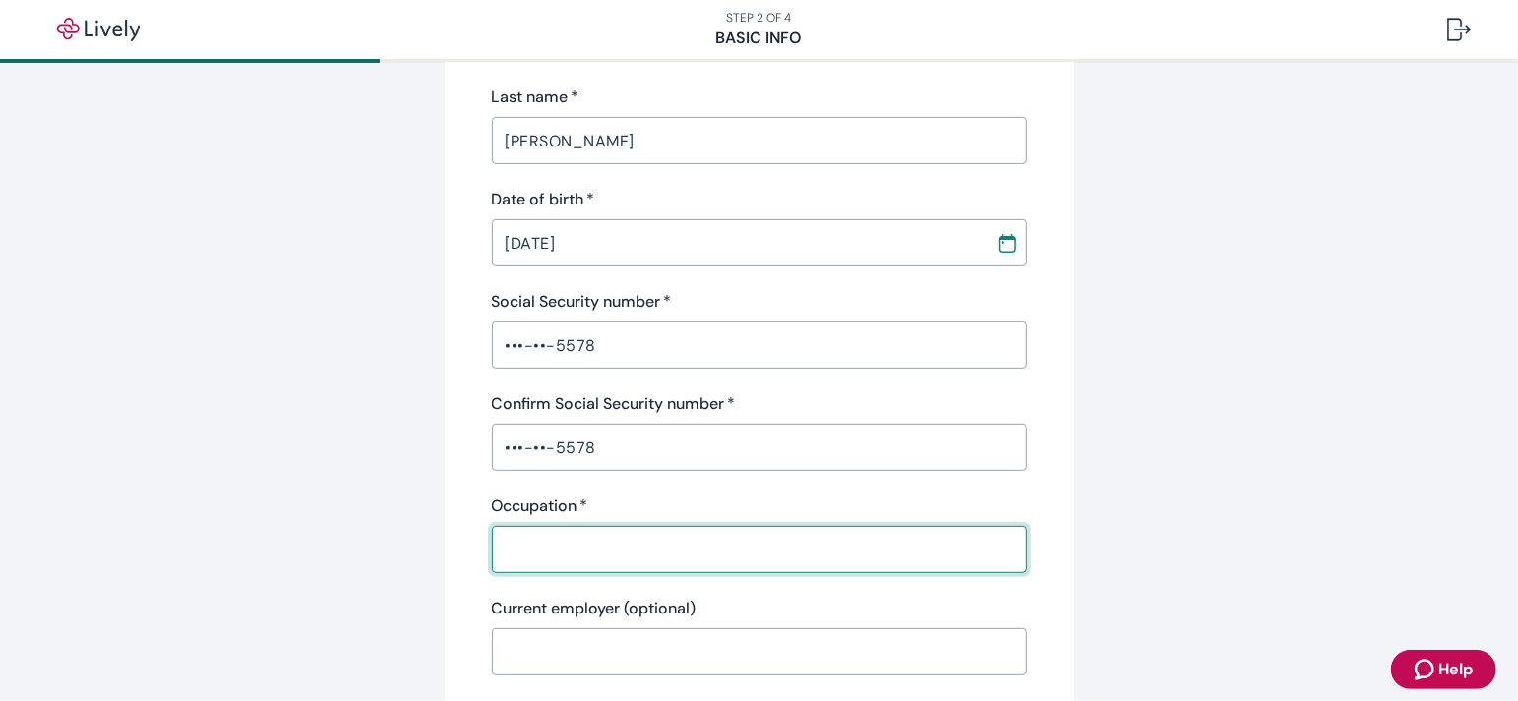
click at [711, 533] on input "Occupation   *" at bounding box center [759, 549] width 535 height 39
type input "Correctional Officer"
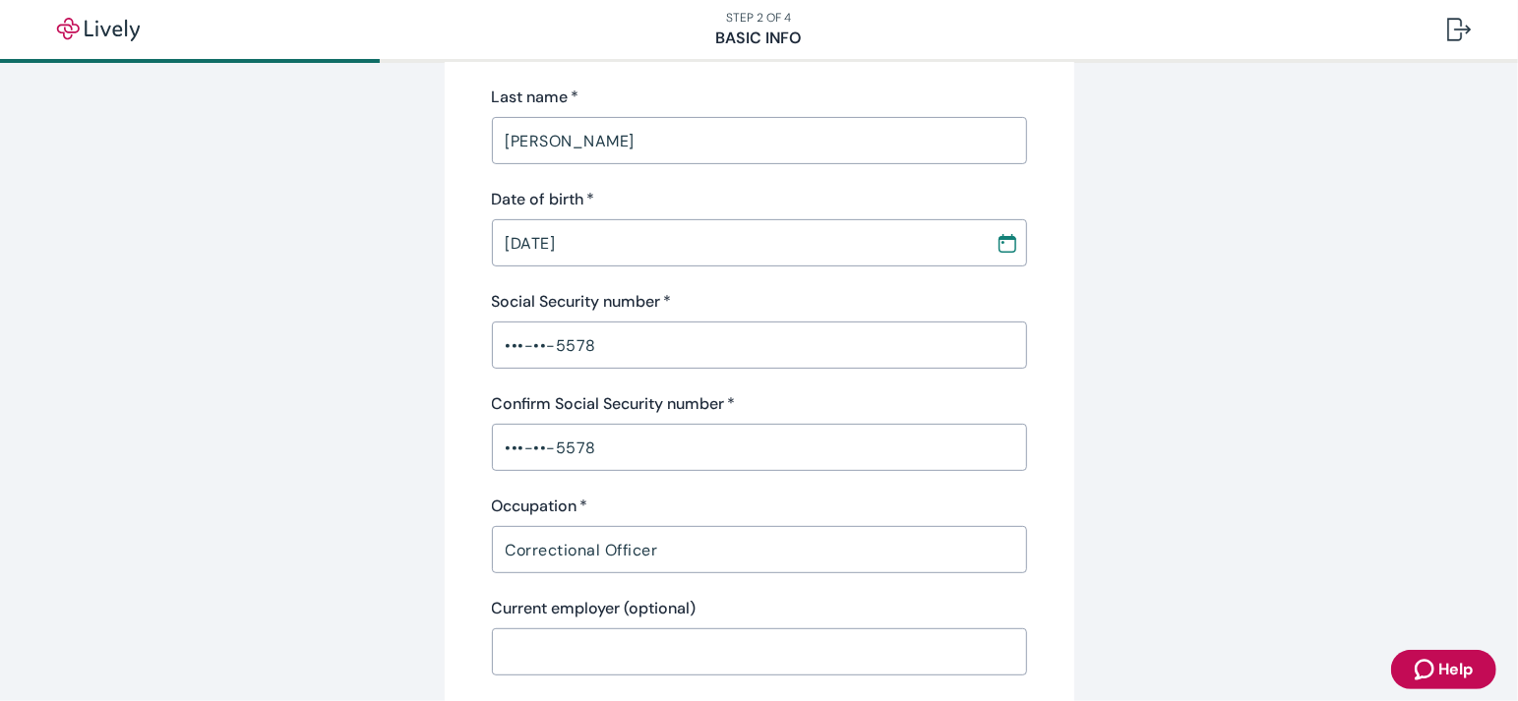
click at [966, 597] on div "Current employer (optional)" at bounding box center [759, 609] width 535 height 24
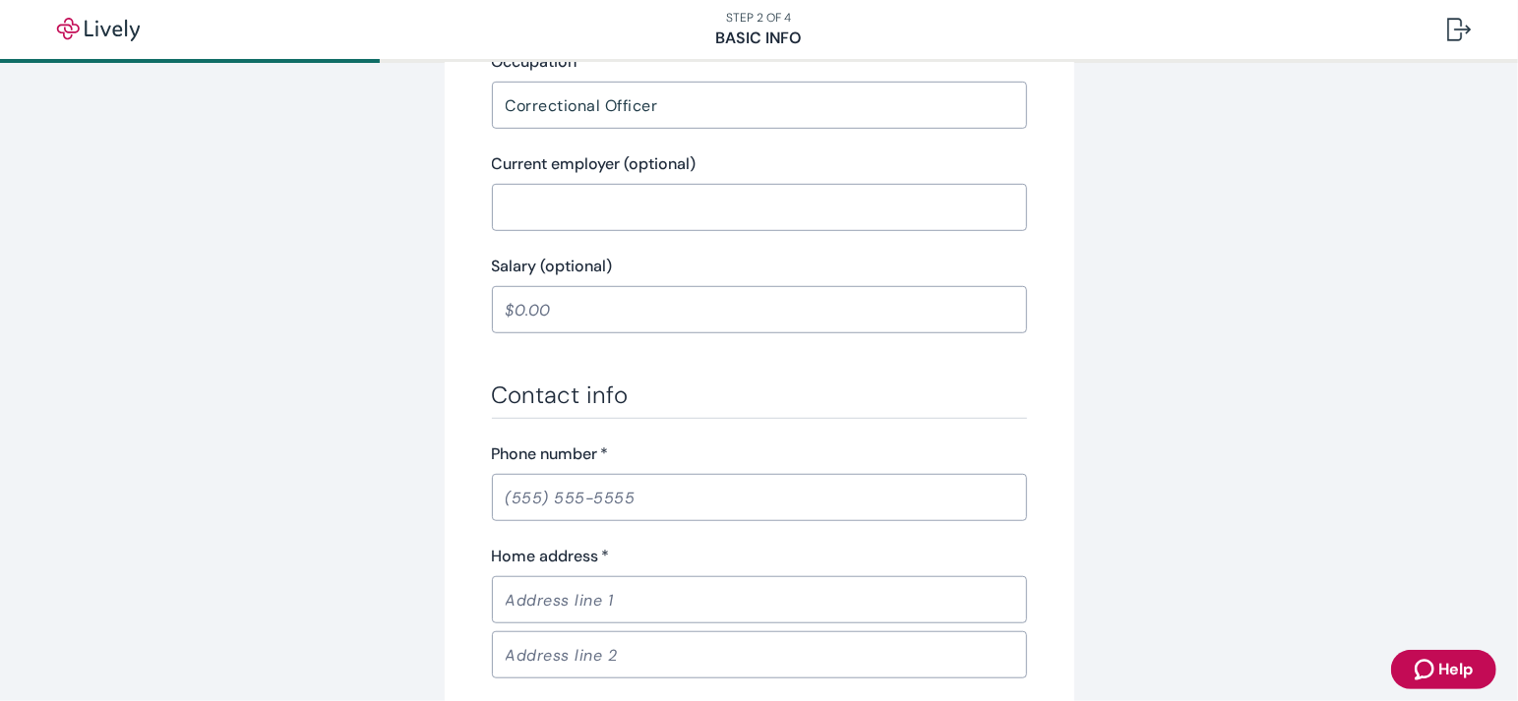
scroll to position [856, 0]
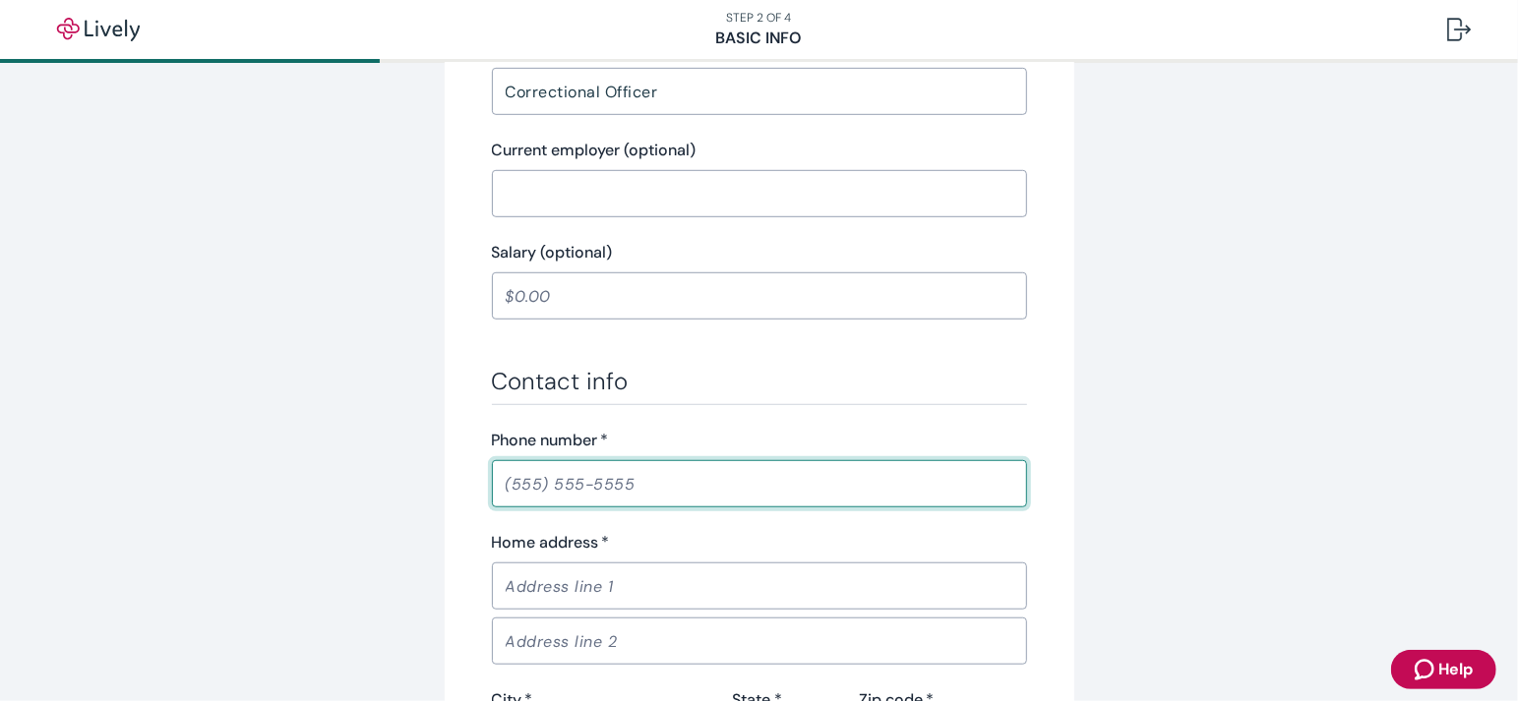
click at [630, 464] on input "Phone number   *" at bounding box center [759, 483] width 535 height 39
type input "(325) 277-2666"
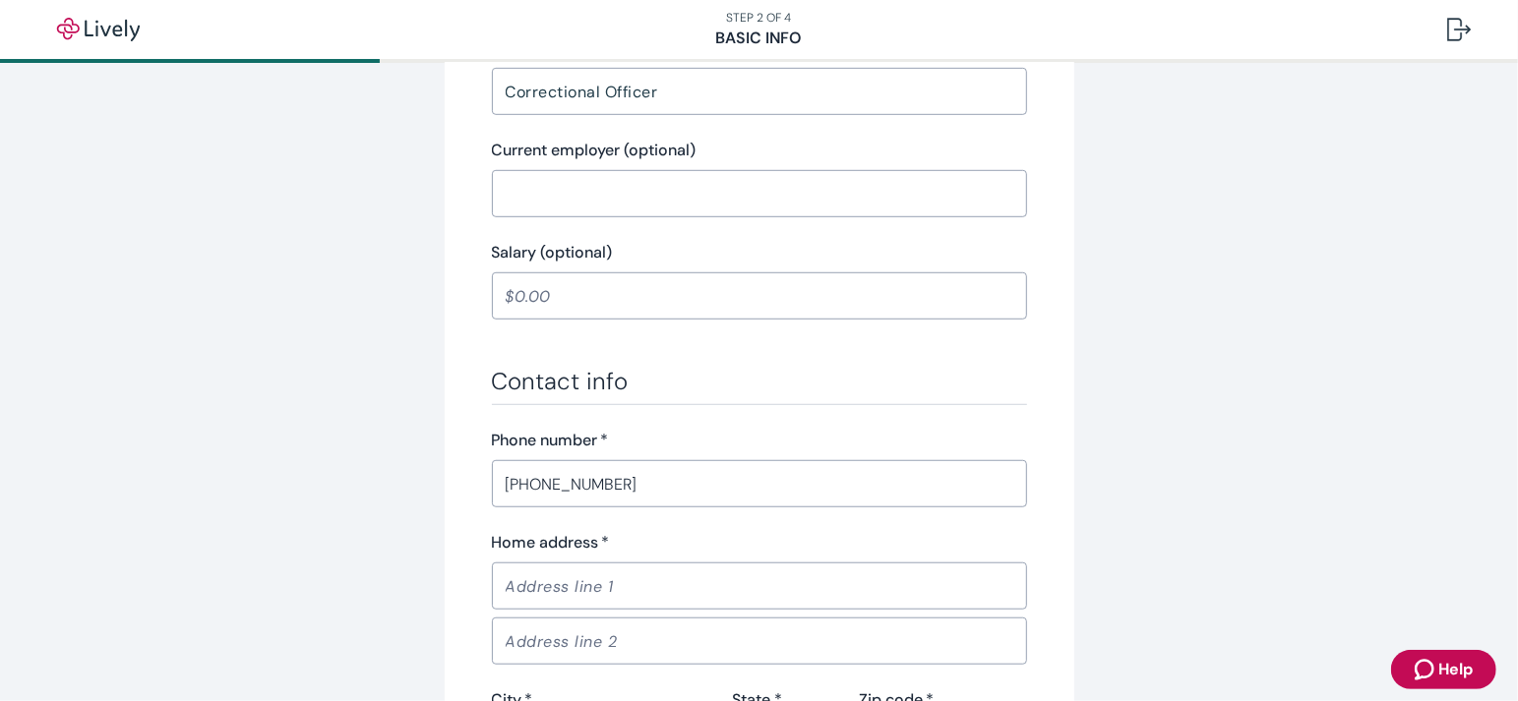
click at [650, 531] on div "Home address   * ​" at bounding box center [759, 570] width 535 height 79
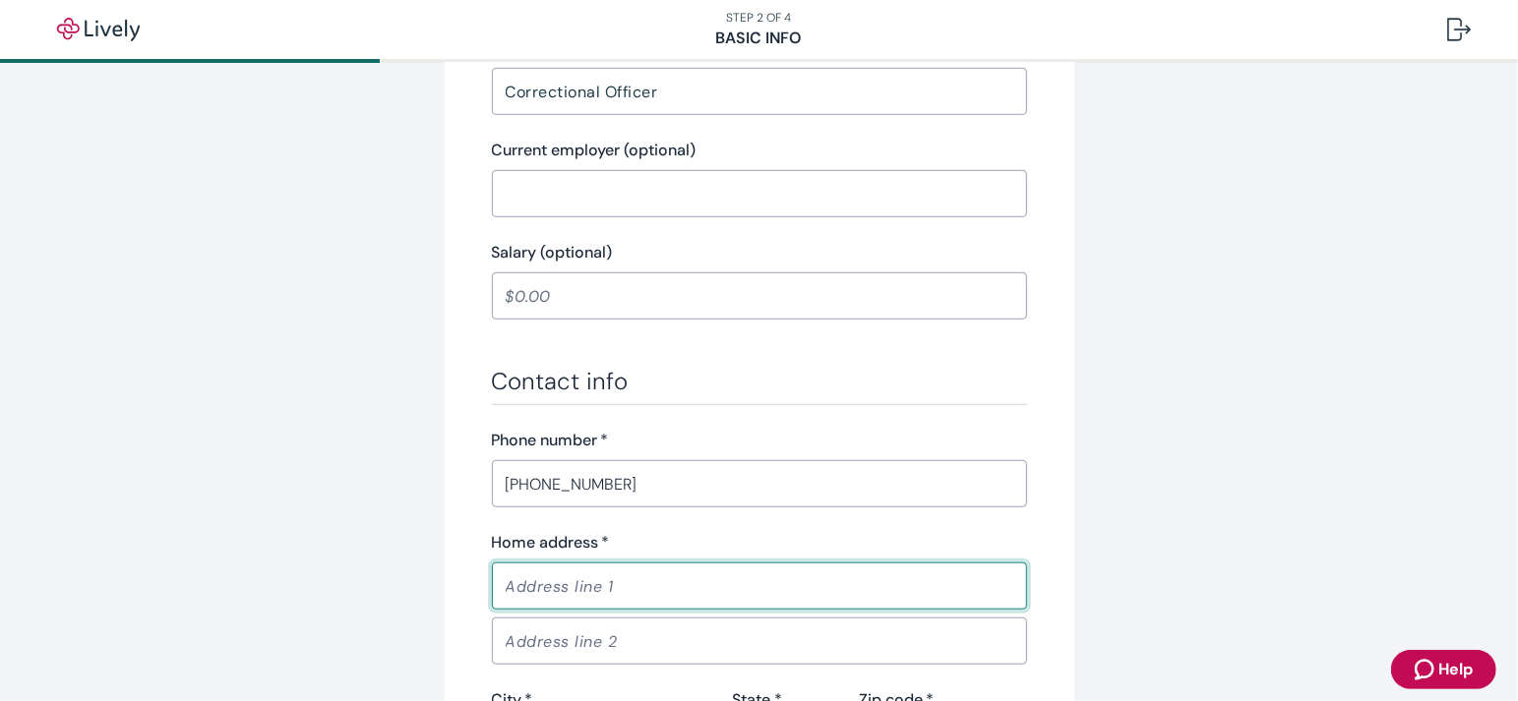
click at [650, 566] on input "Home address   *" at bounding box center [759, 585] width 535 height 39
type input "4001 Sul Ross St Apt 115"
type input "SAN ANGELO"
type input "TX"
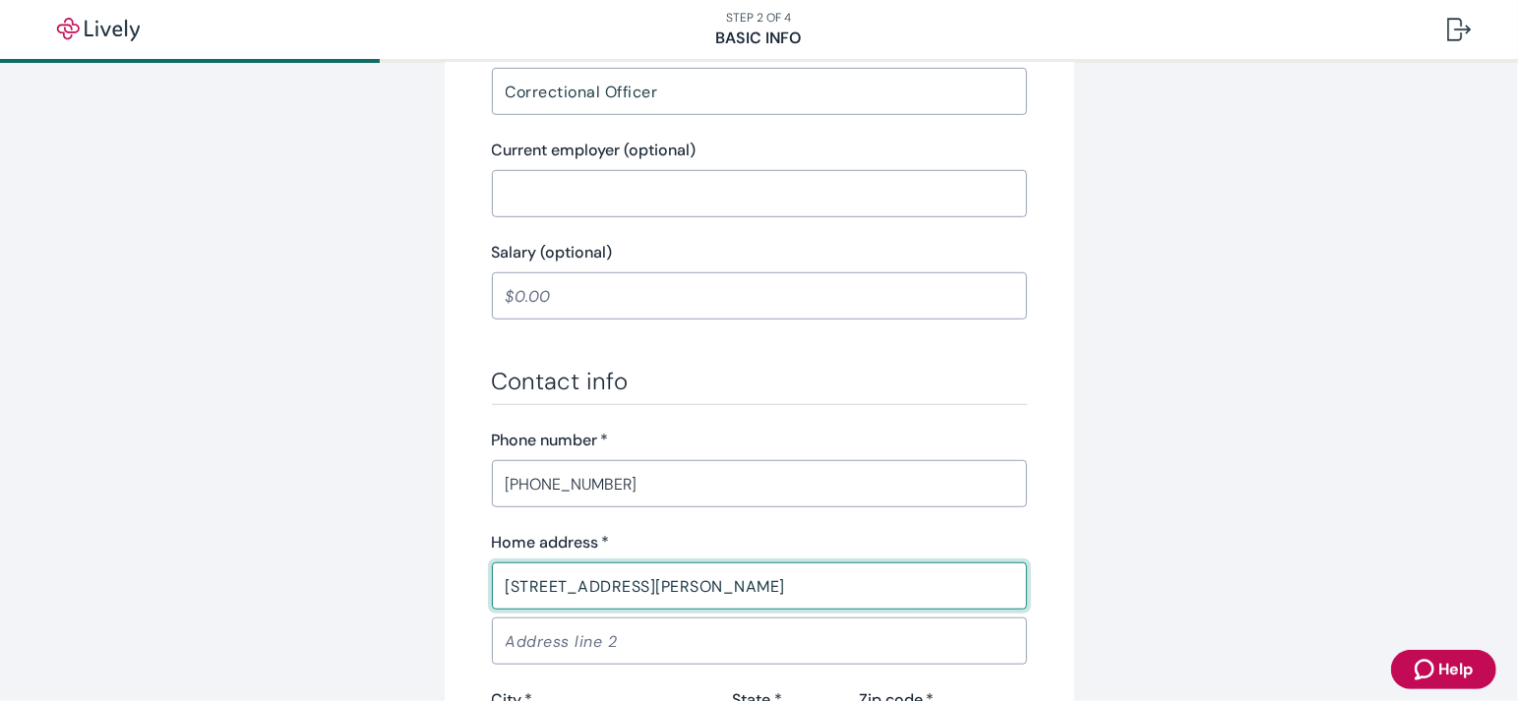
type input "76904"
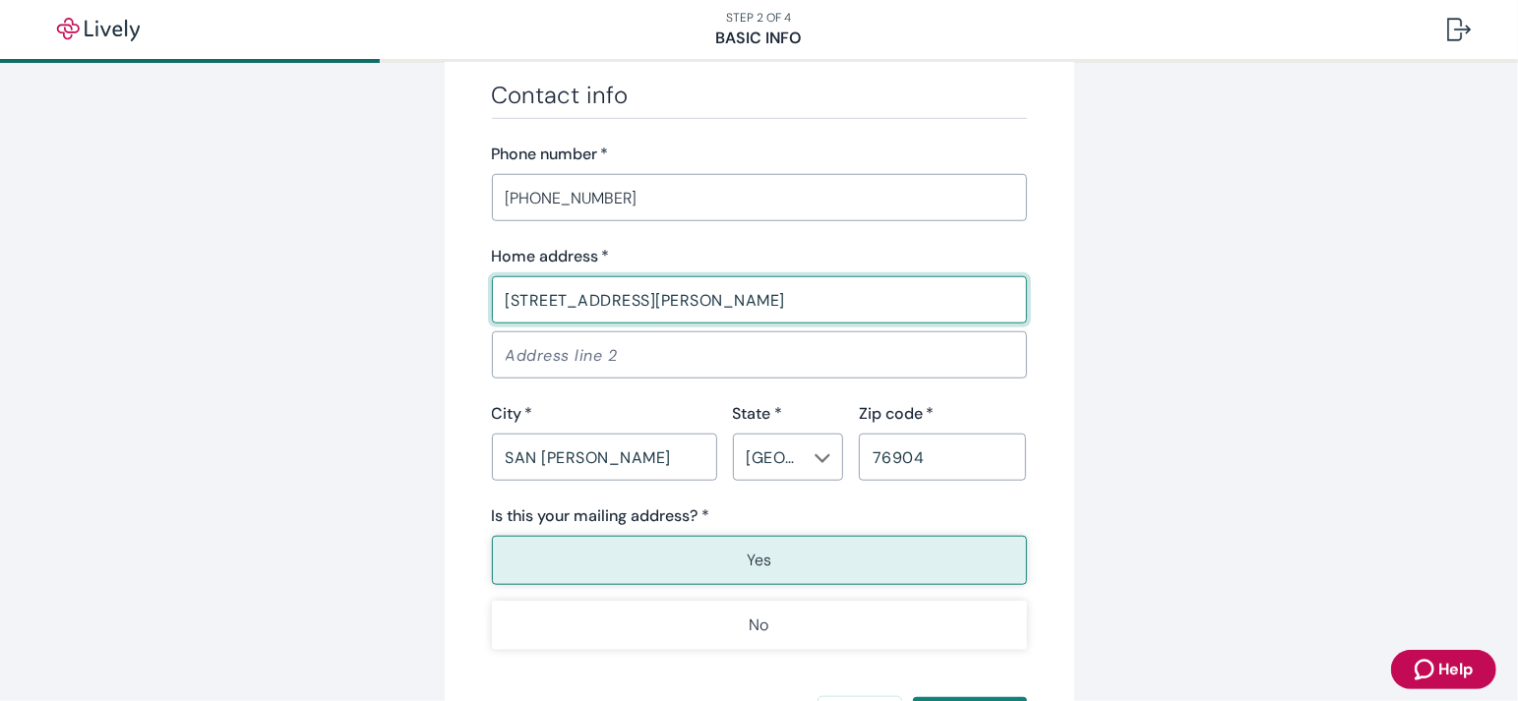
scroll to position [1143, 0]
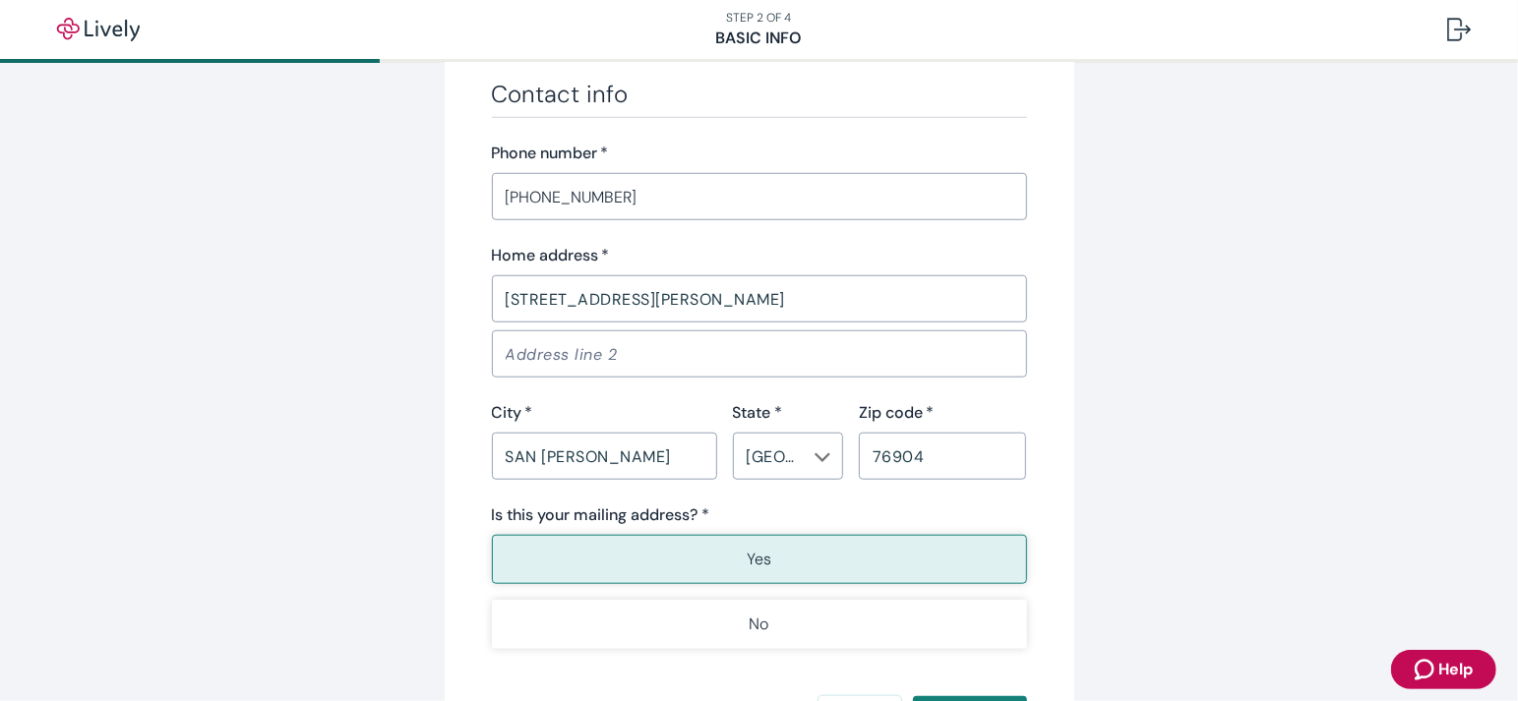
click at [727, 535] on button "Yes" at bounding box center [759, 559] width 535 height 49
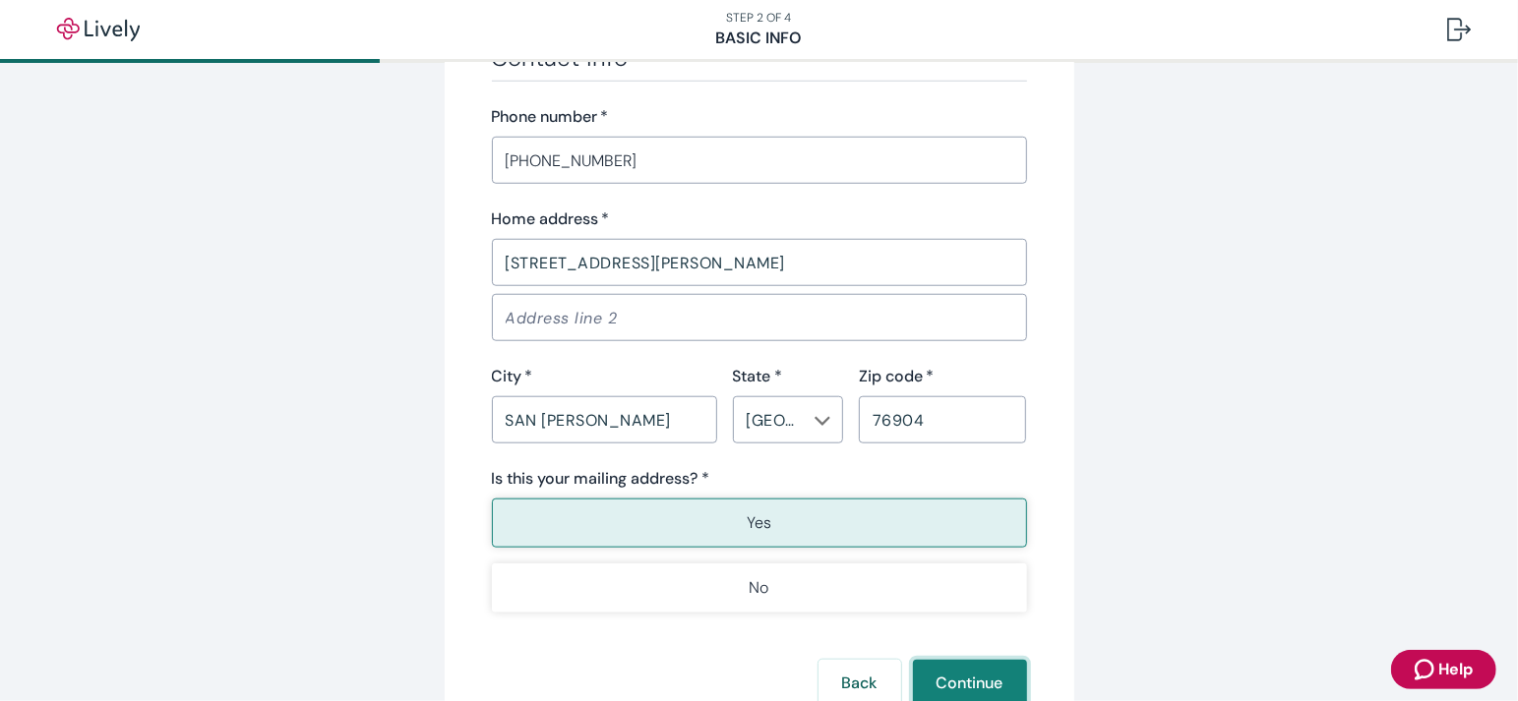
click at [973, 660] on button "Continue" at bounding box center [970, 683] width 114 height 47
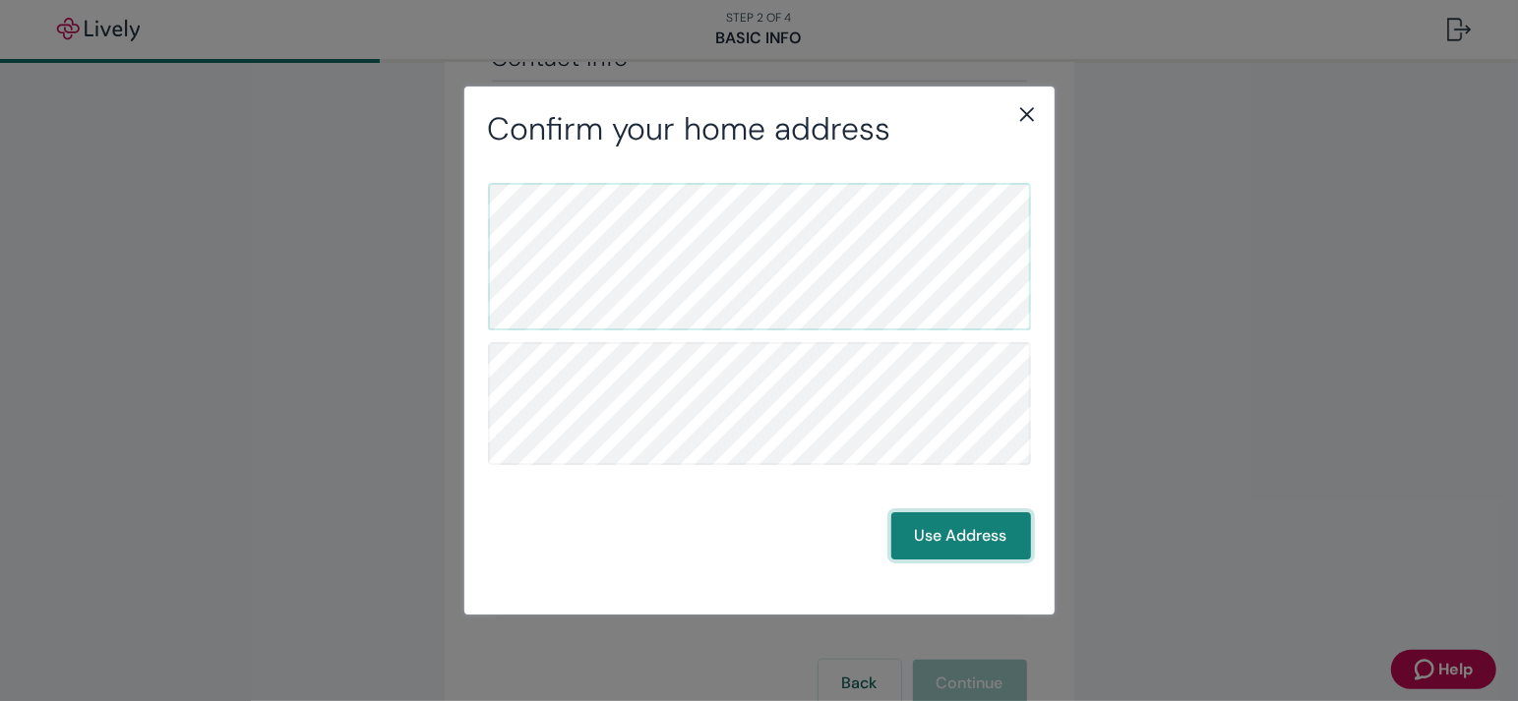
click at [958, 541] on button "Use Address" at bounding box center [961, 535] width 140 height 47
click at [959, 543] on button "Use Address" at bounding box center [961, 535] width 140 height 47
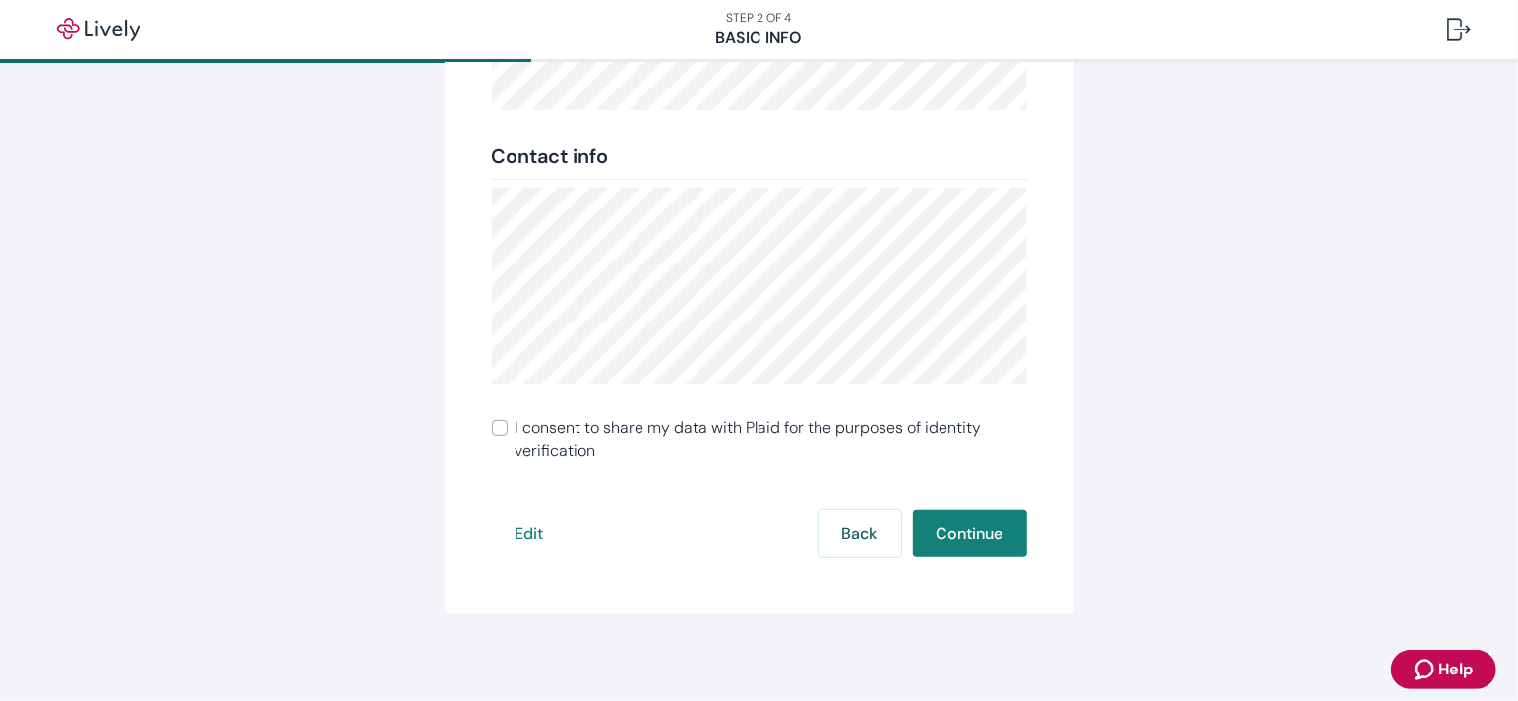
scroll to position [460, 0]
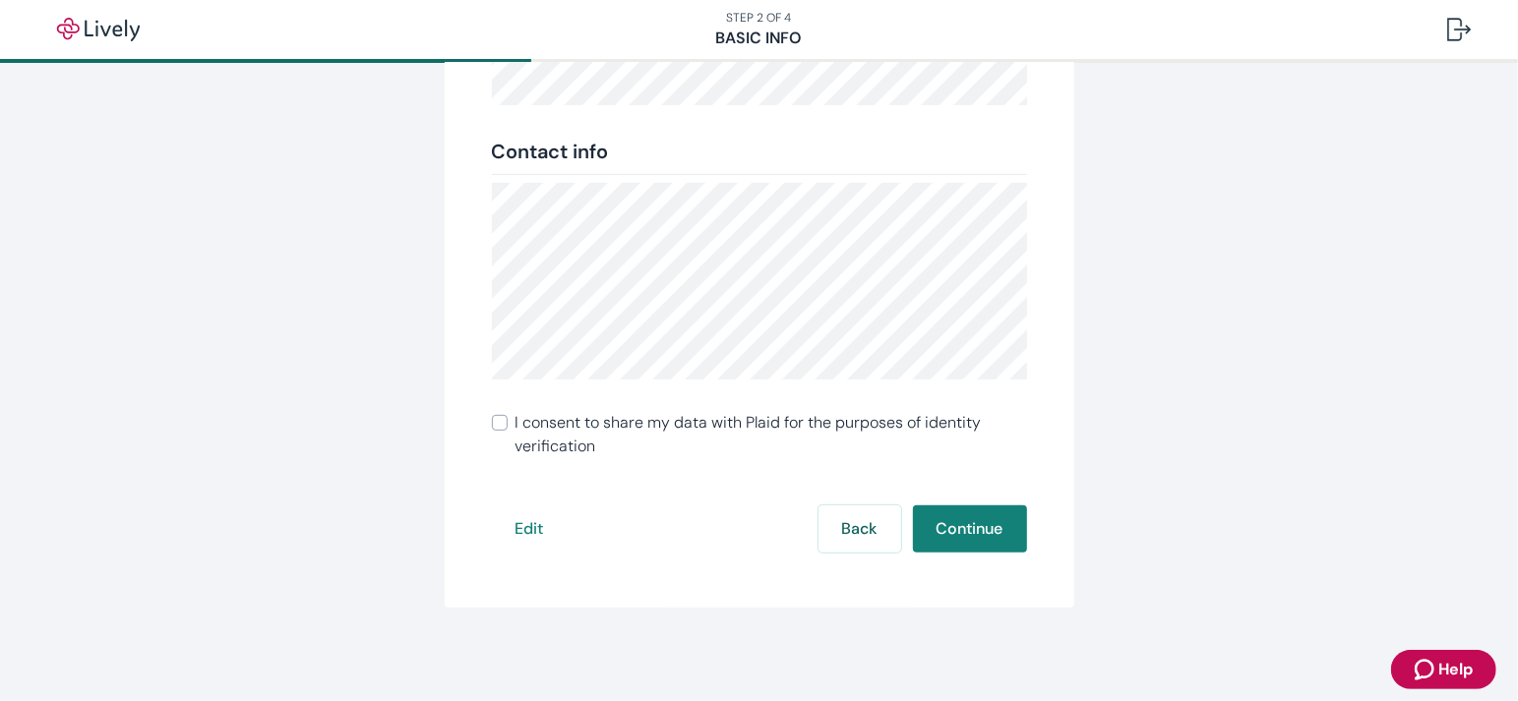
click at [501, 428] on input "I consent to share my data with Plaid for the purposes of identity verification" at bounding box center [500, 423] width 16 height 16
checkbox input "true"
click at [959, 532] on button "Continue" at bounding box center [970, 529] width 114 height 47
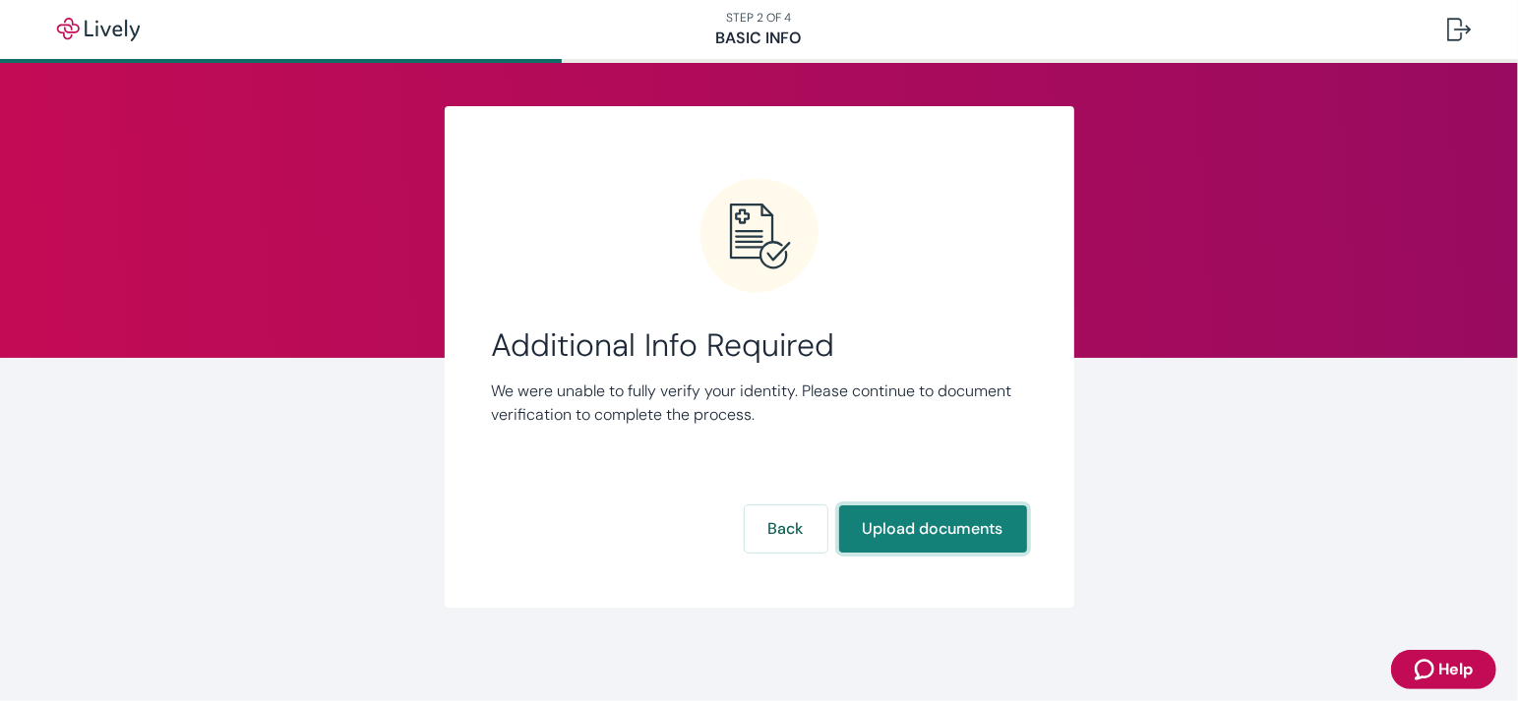
click at [939, 531] on button "Upload documents" at bounding box center [933, 529] width 188 height 47
click at [929, 538] on button "Upload documents" at bounding box center [933, 529] width 188 height 47
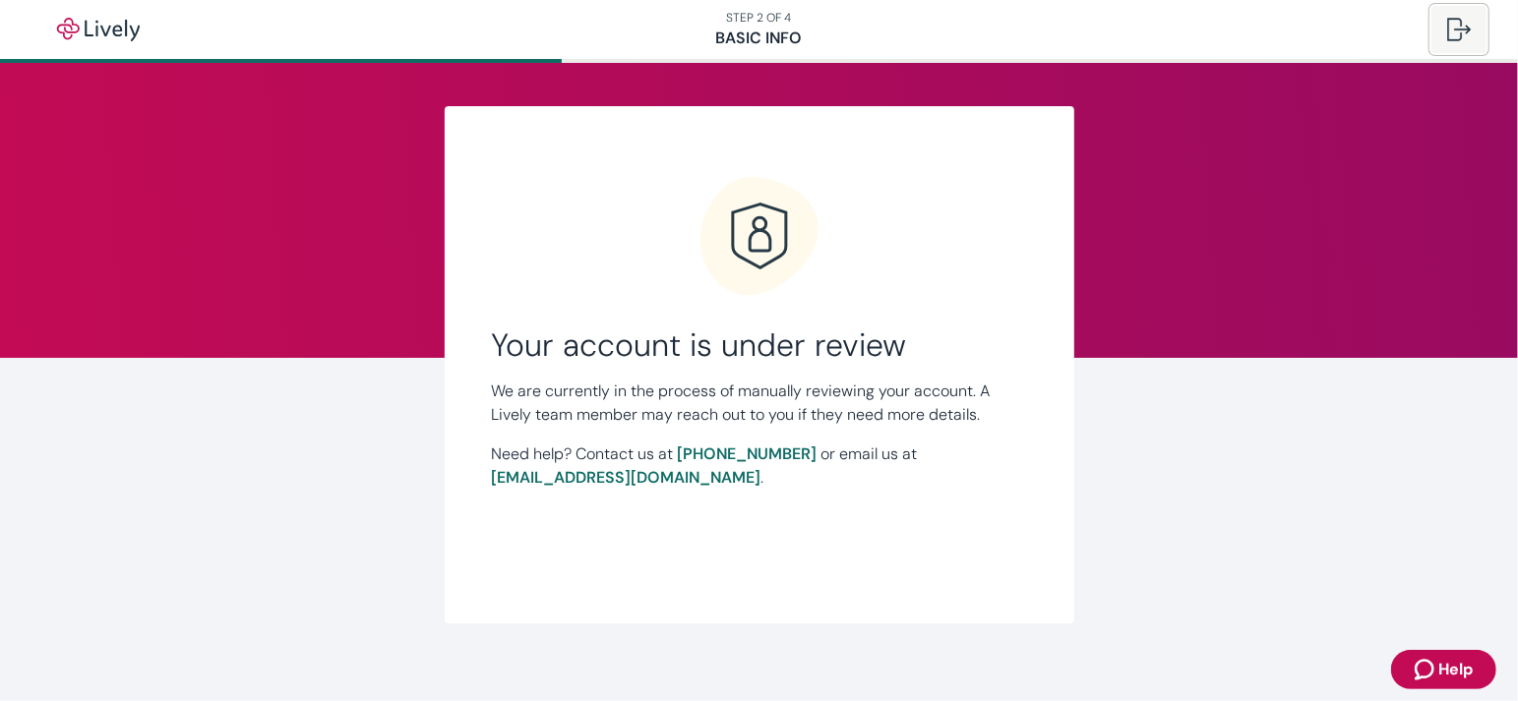
click at [1458, 34] on div at bounding box center [1459, 30] width 24 height 24
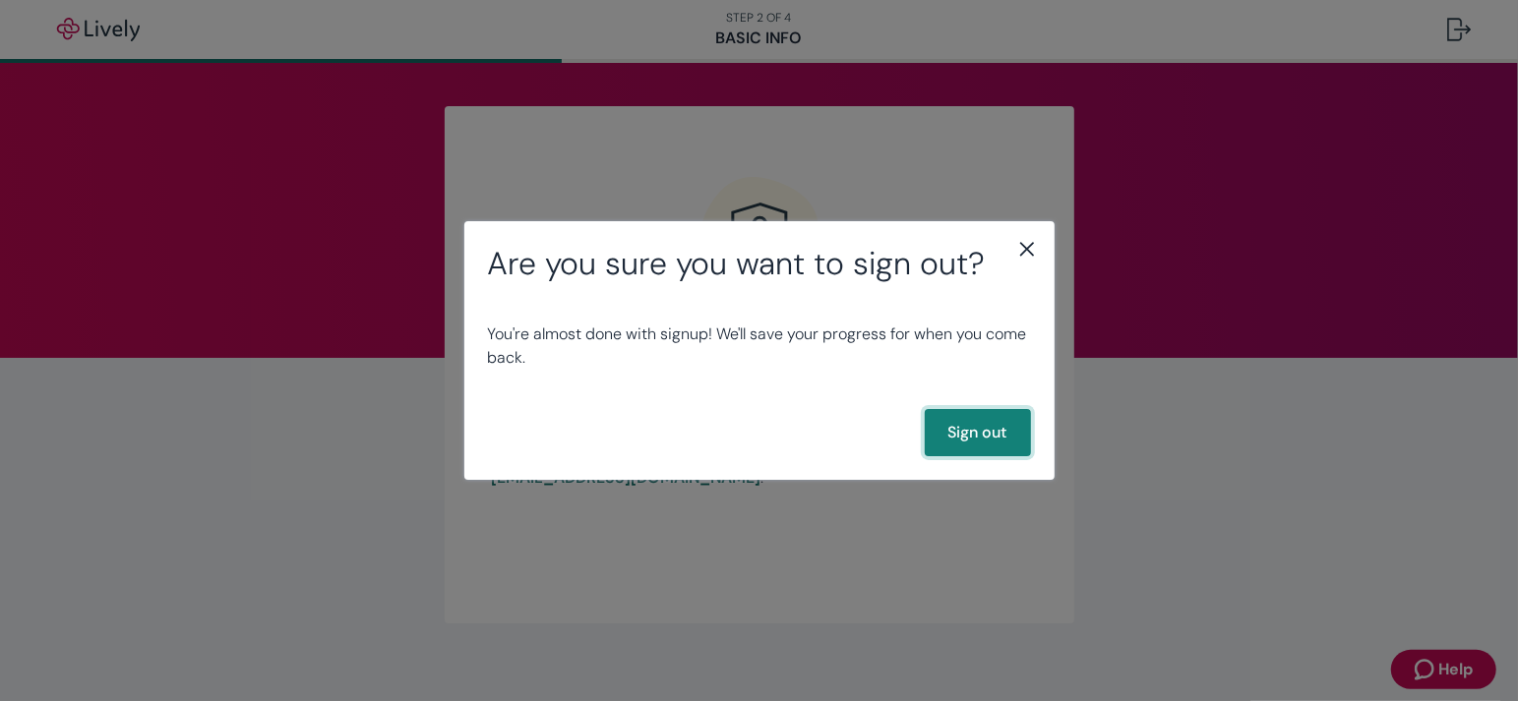
click at [974, 447] on button "Sign out" at bounding box center [977, 432] width 106 height 47
